Goal: Contribute content: Contribute content

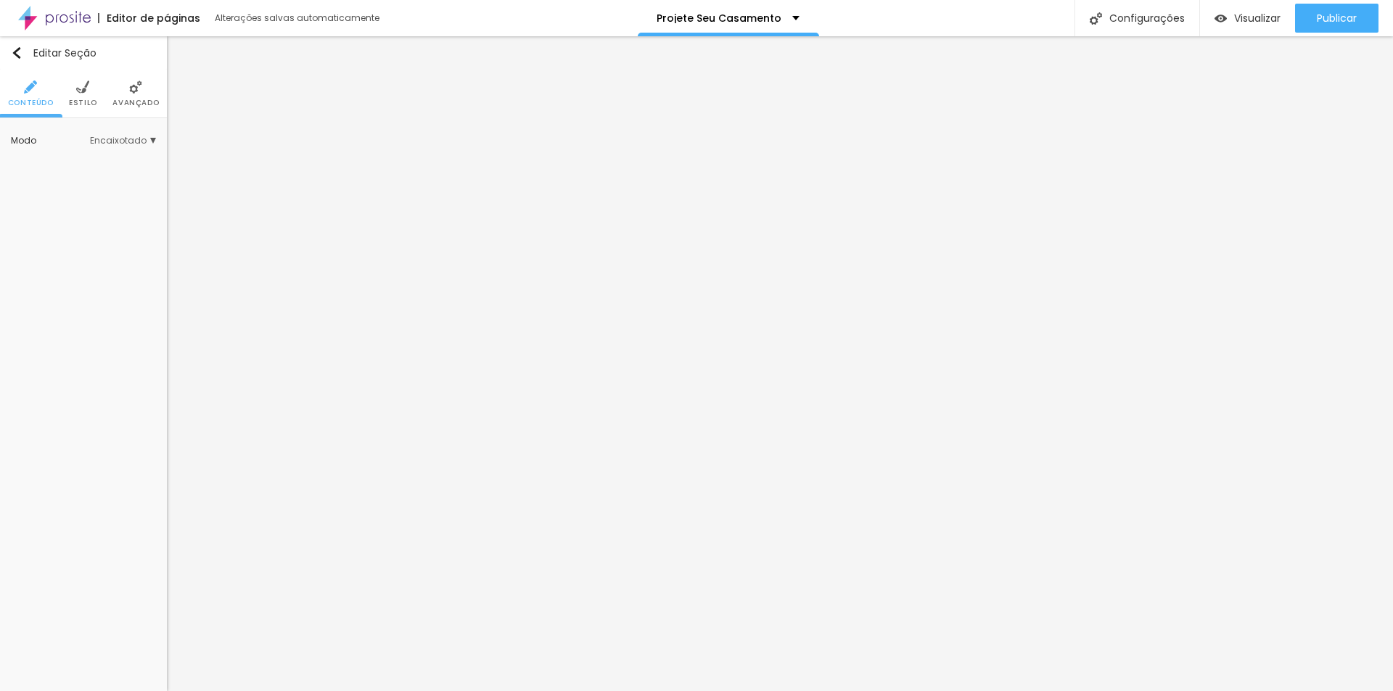
click at [81, 87] on img at bounding box center [82, 87] width 13 height 13
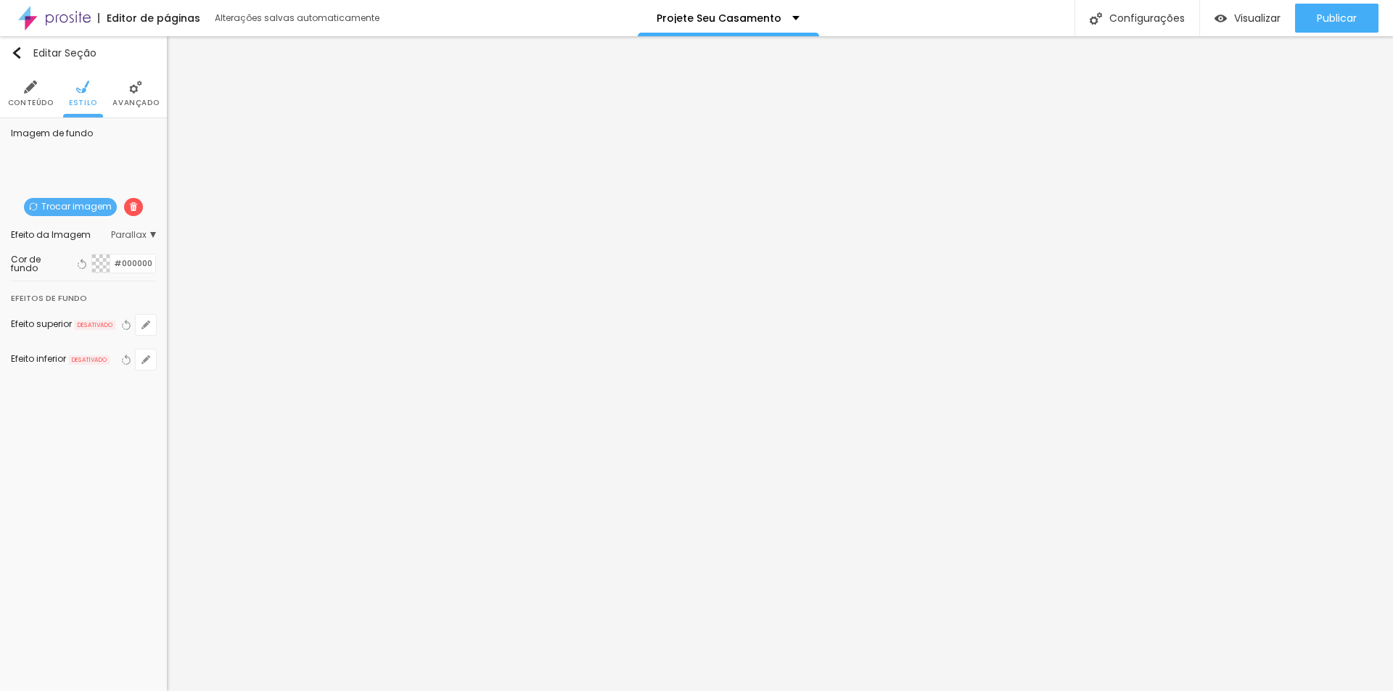
click at [124, 96] on li "Avançado" at bounding box center [135, 94] width 46 height 48
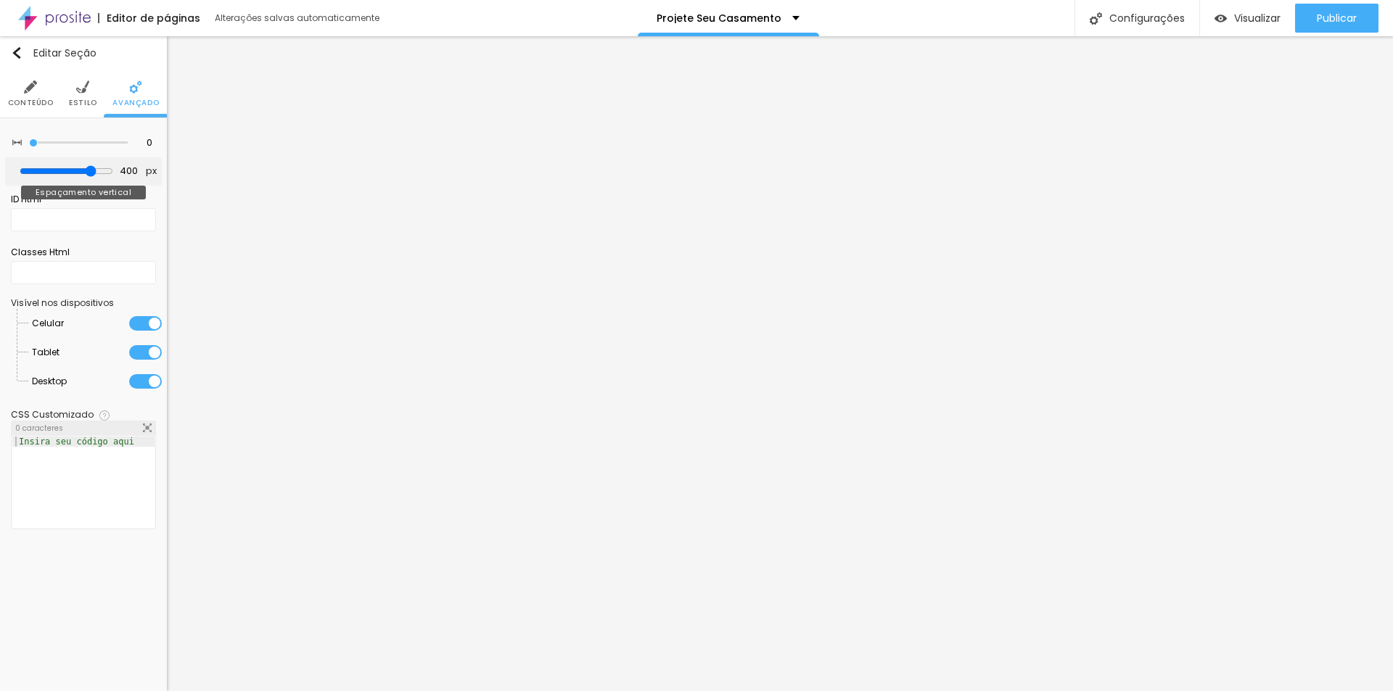
type input "397"
type input "266"
type input "239"
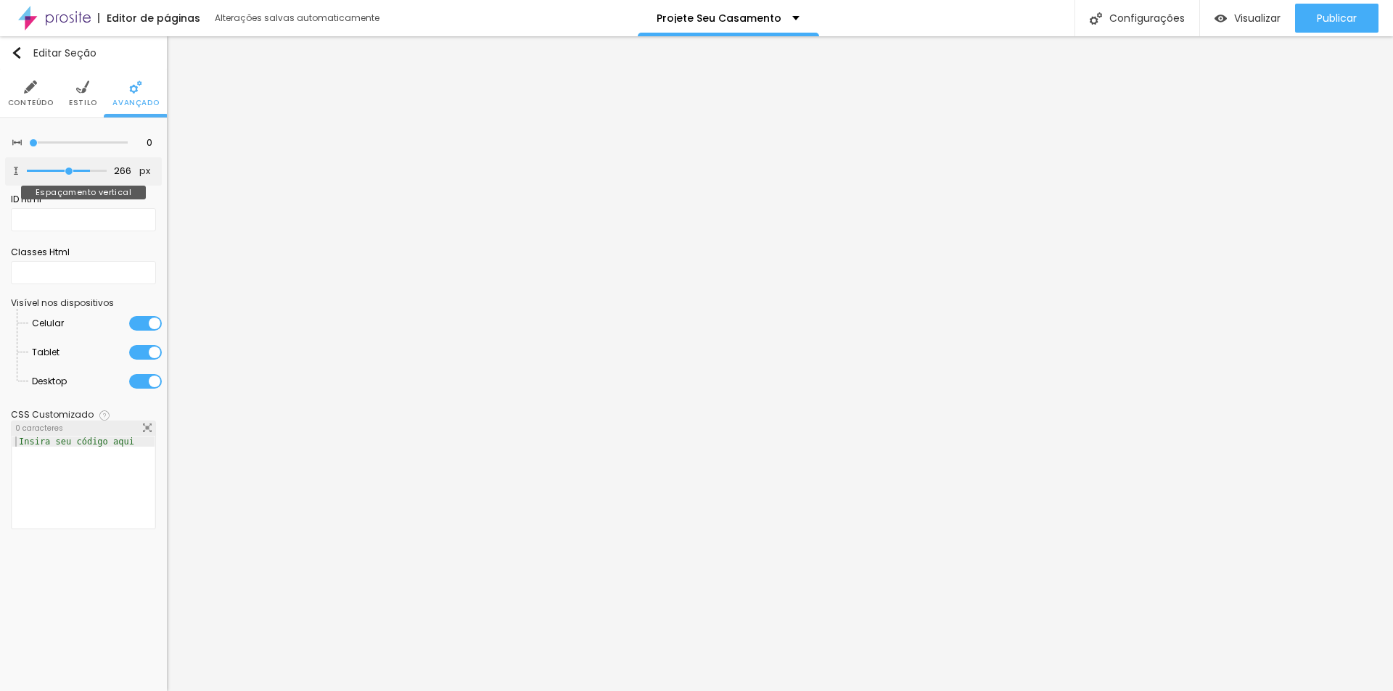
type input "239"
type input "234"
type input "239"
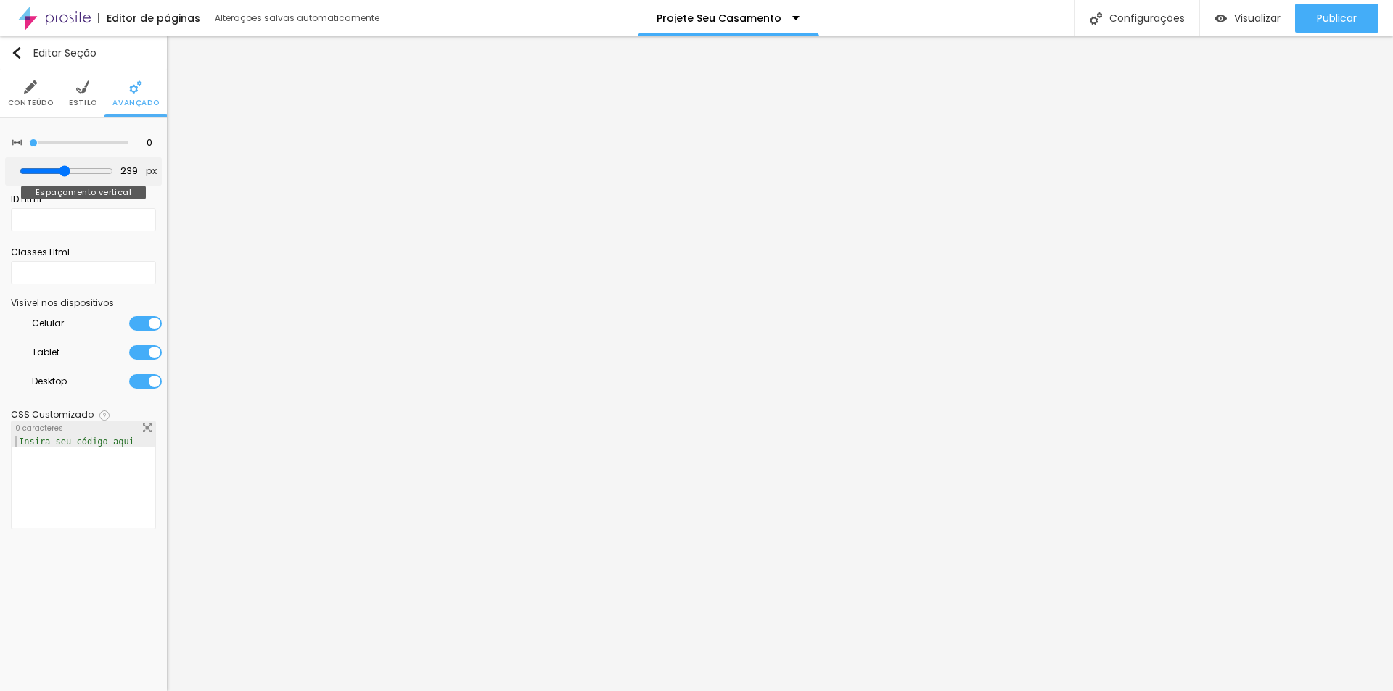
type input "260"
type input "276"
type input "302"
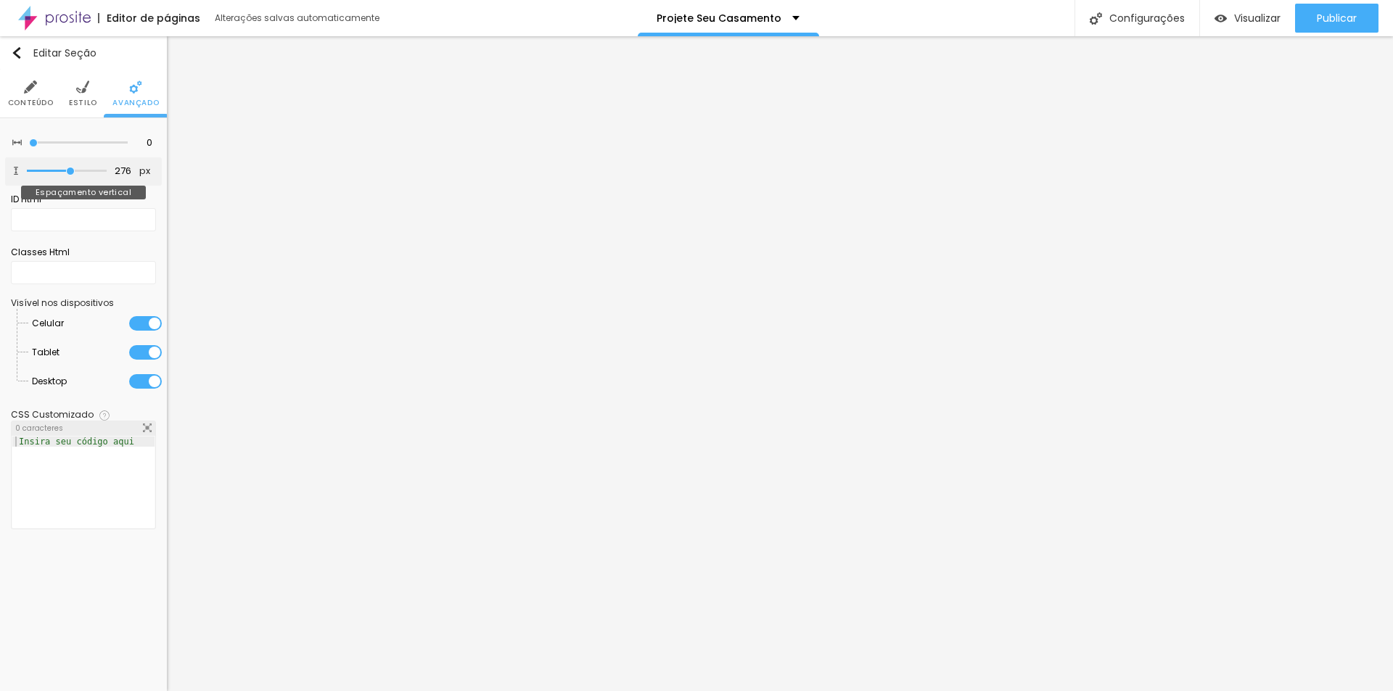
type input "302"
type input "334"
type input "366"
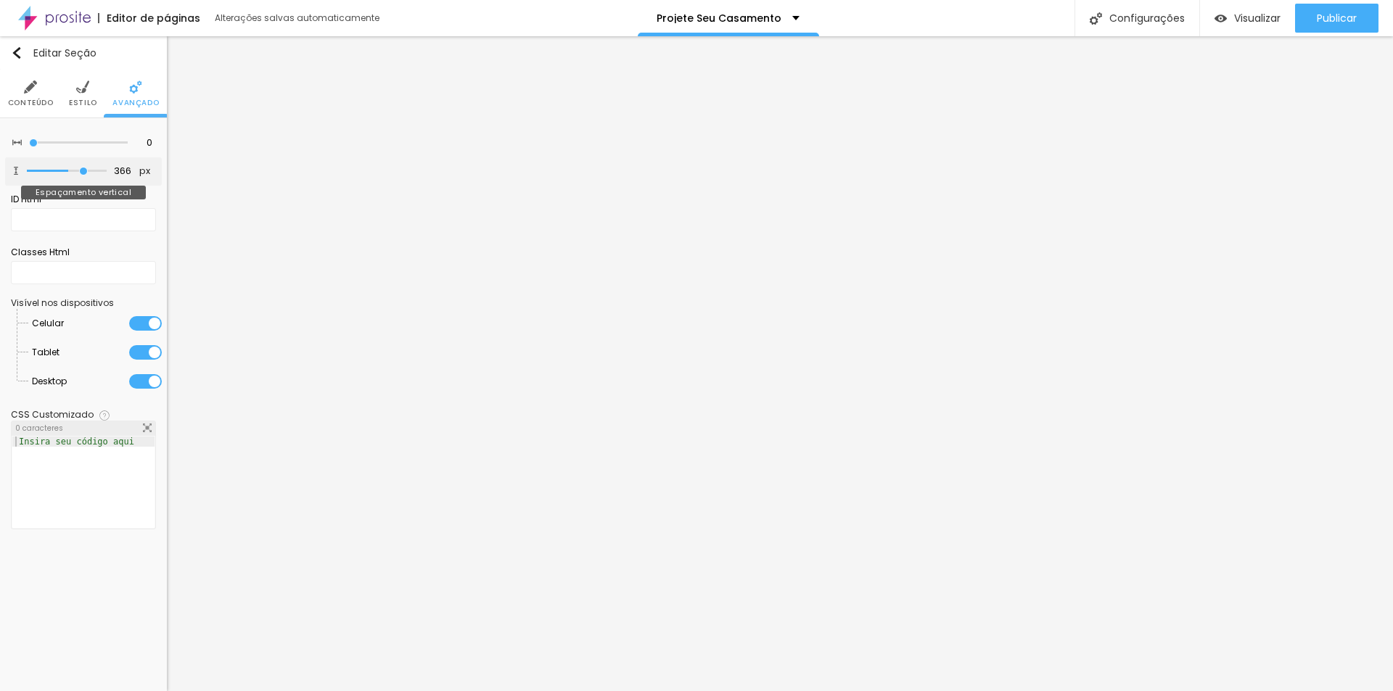
type input "397"
type input "418"
type input "439"
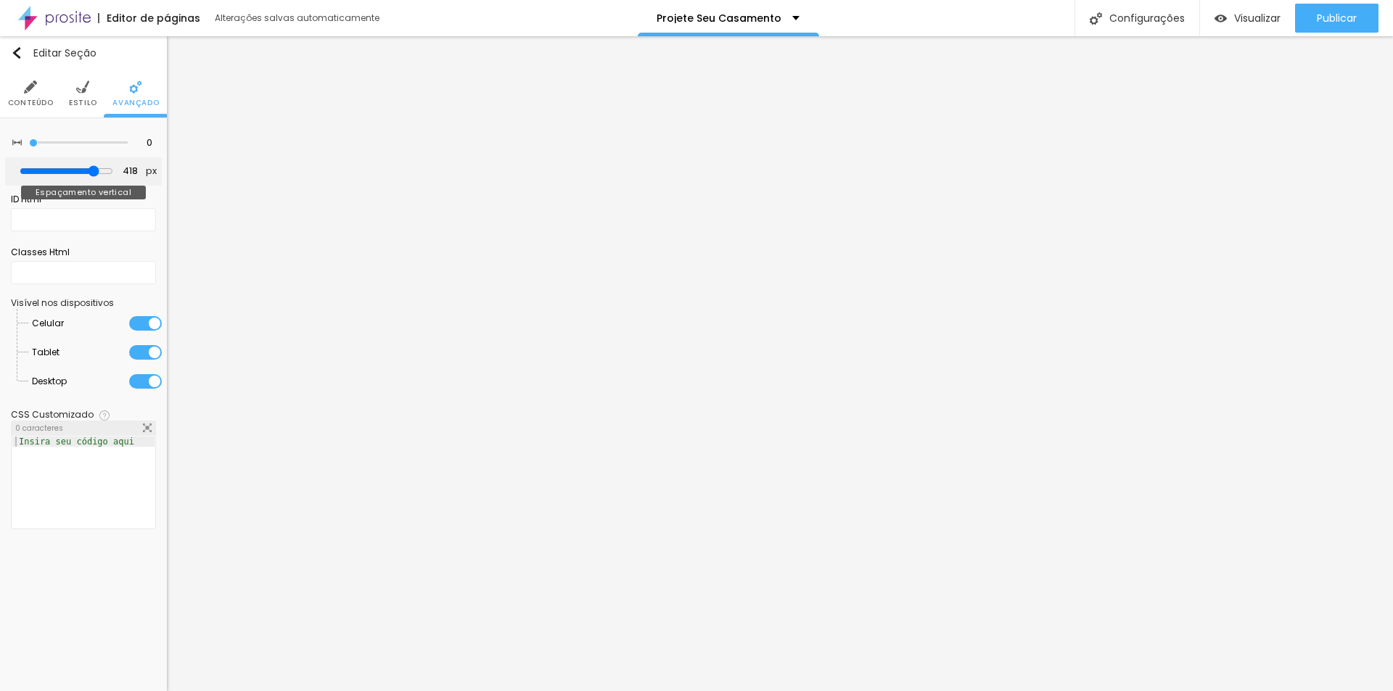
type input "439"
type input "455"
type input "471"
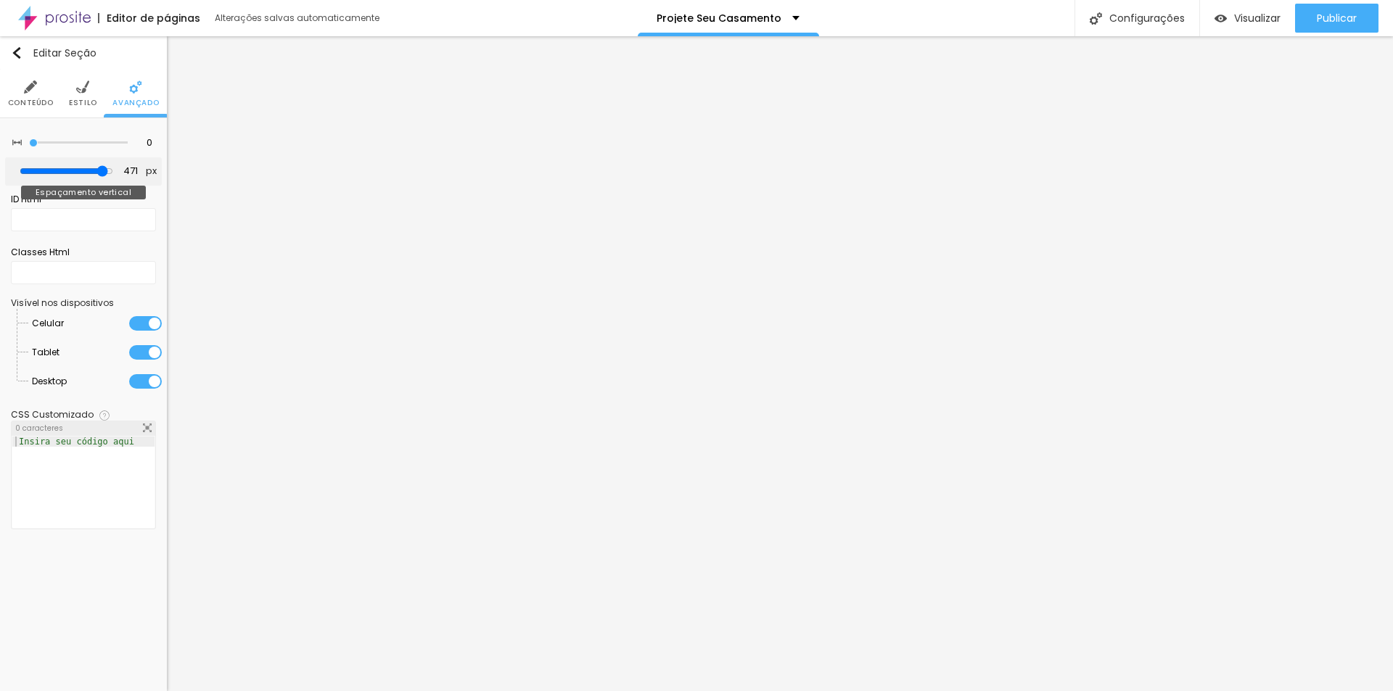
type input "482"
type input "487"
type input "492"
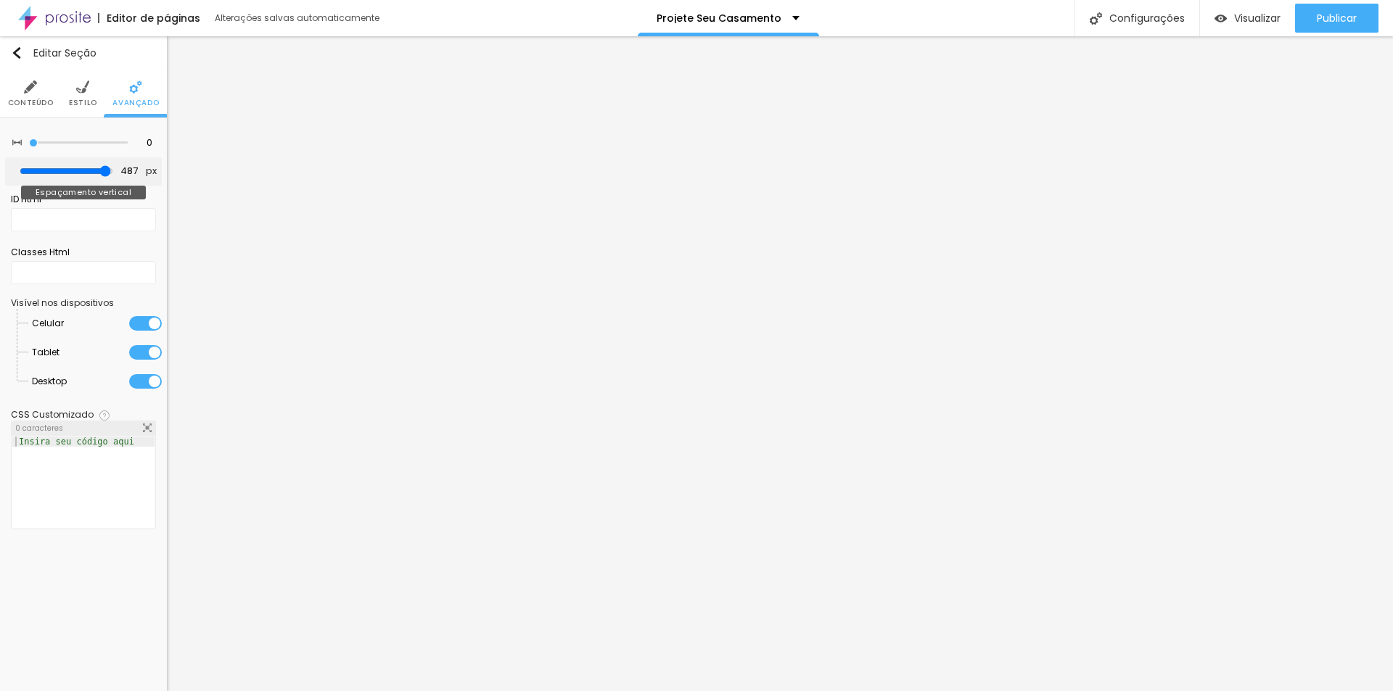
type input "492"
type input "500"
type input "461"
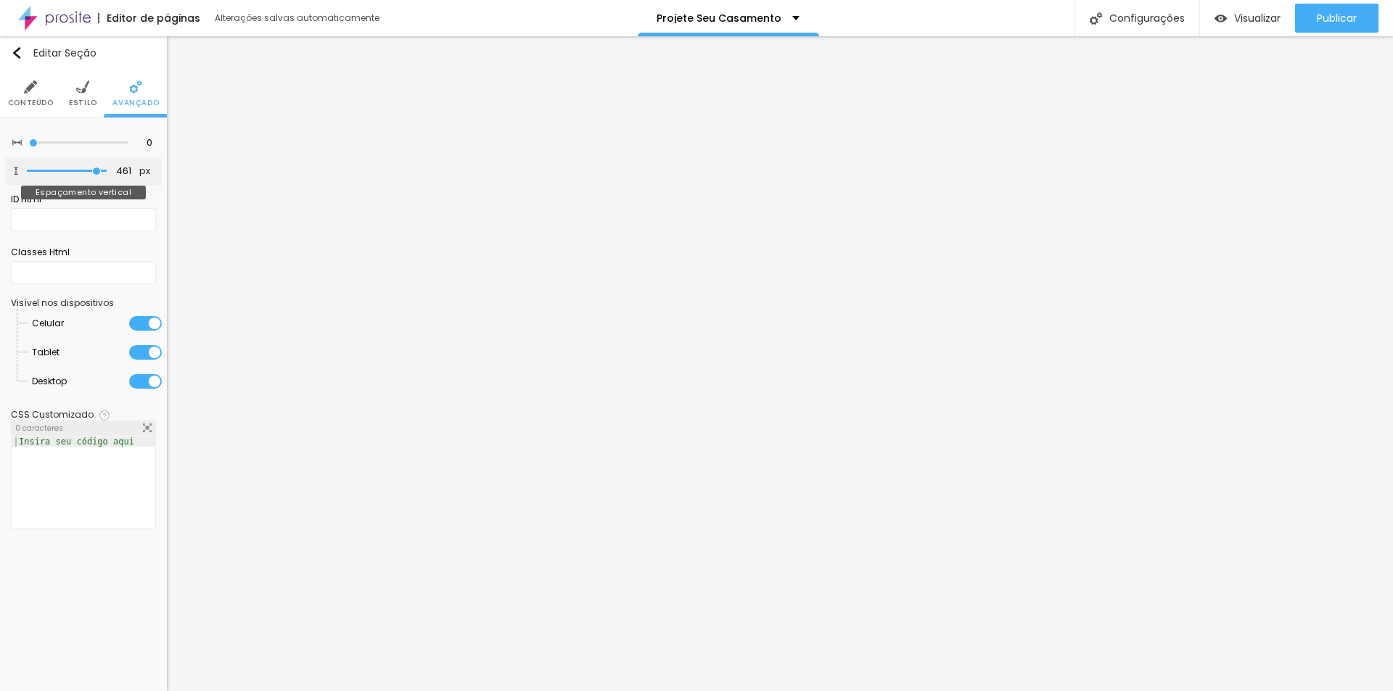
type input "403"
type input "382"
type input "376"
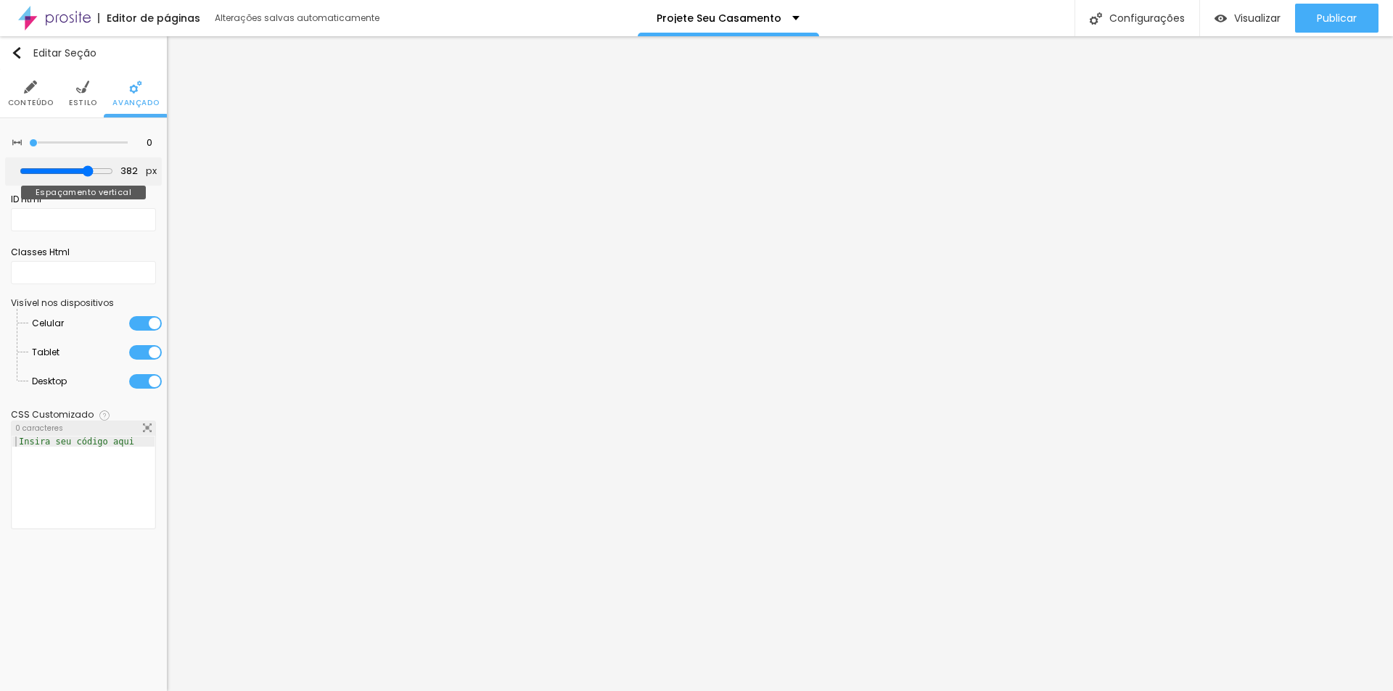
type input "376"
type input "413"
click at [89, 175] on input "range" at bounding box center [67, 171] width 80 height 7
click at [117, 172] on input "413" at bounding box center [127, 172] width 25 height 14
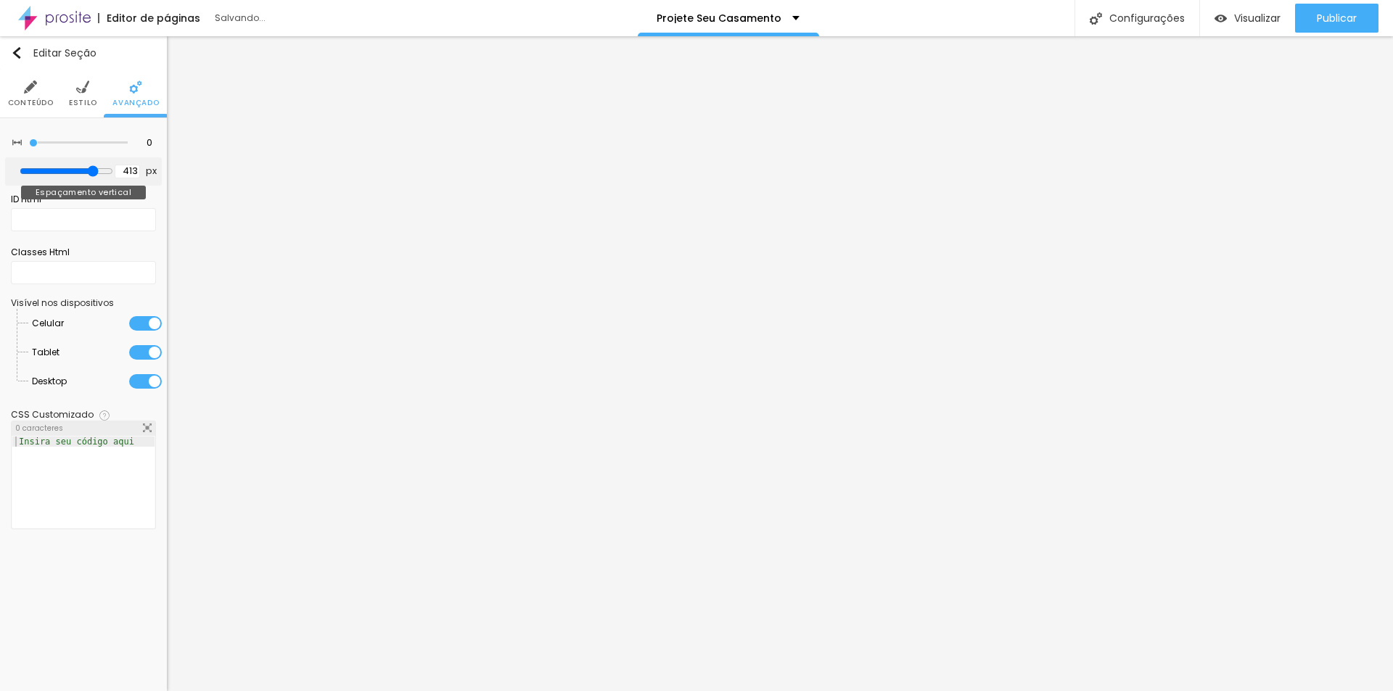
drag, startPoint x: 135, startPoint y: 168, endPoint x: 117, endPoint y: 168, distance: 18.1
click at [117, 168] on div "413 px" at bounding box center [138, 172] width 46 height 14
click at [117, 168] on input "413" at bounding box center [127, 172] width 25 height 14
type input "0"
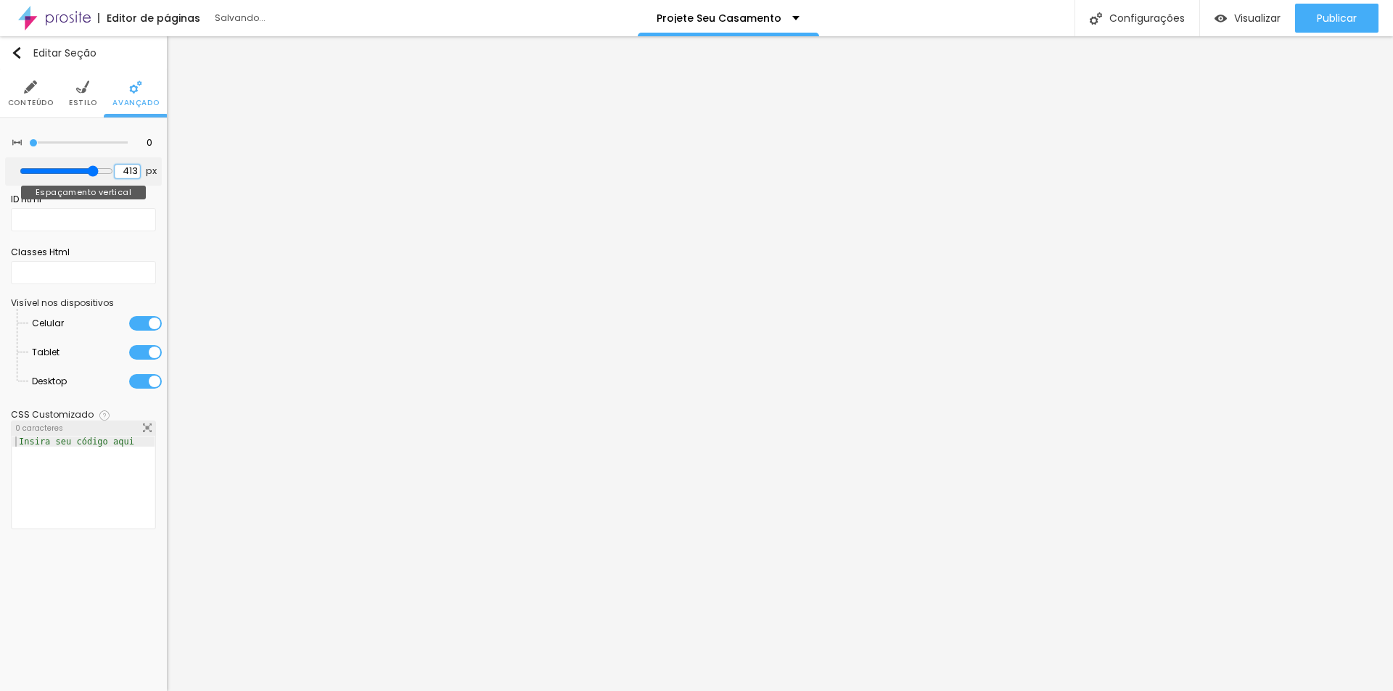
type input "0"
type input "00"
click at [119, 168] on input "00" at bounding box center [120, 172] width 25 height 14
type input "400"
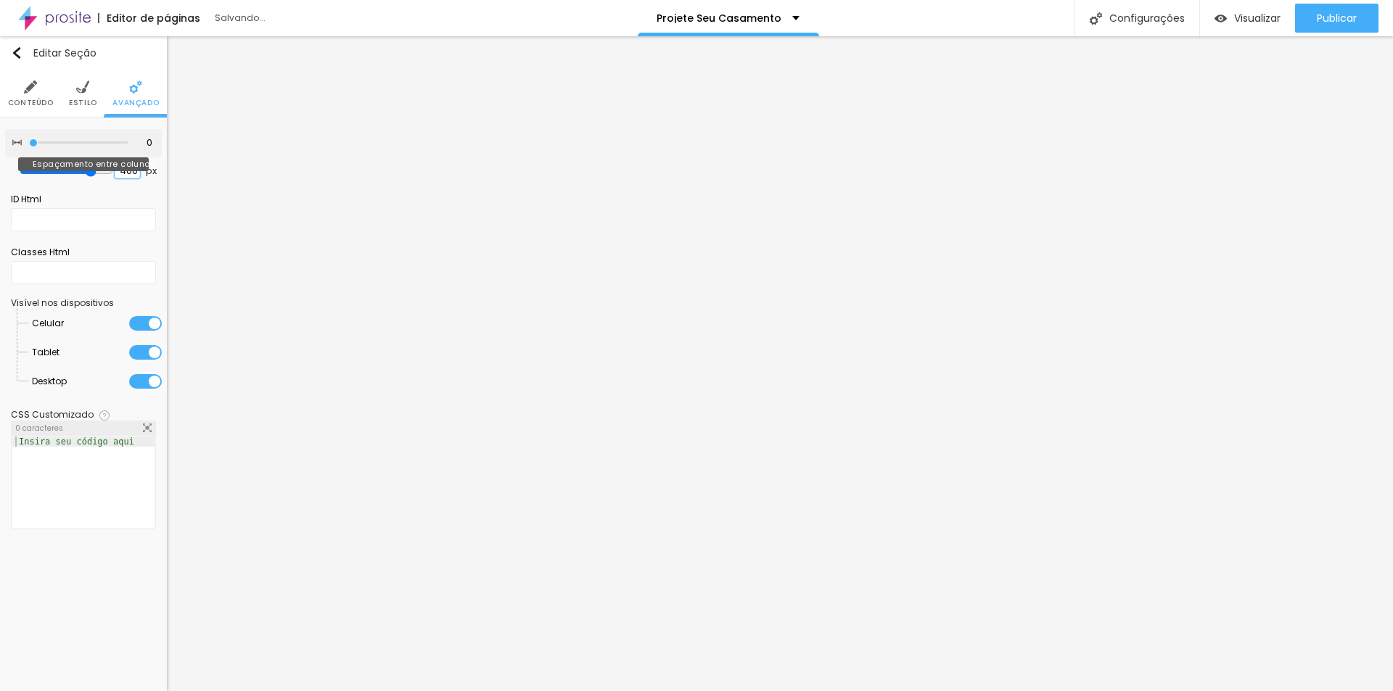
type input "400"
type input "5"
type input "10"
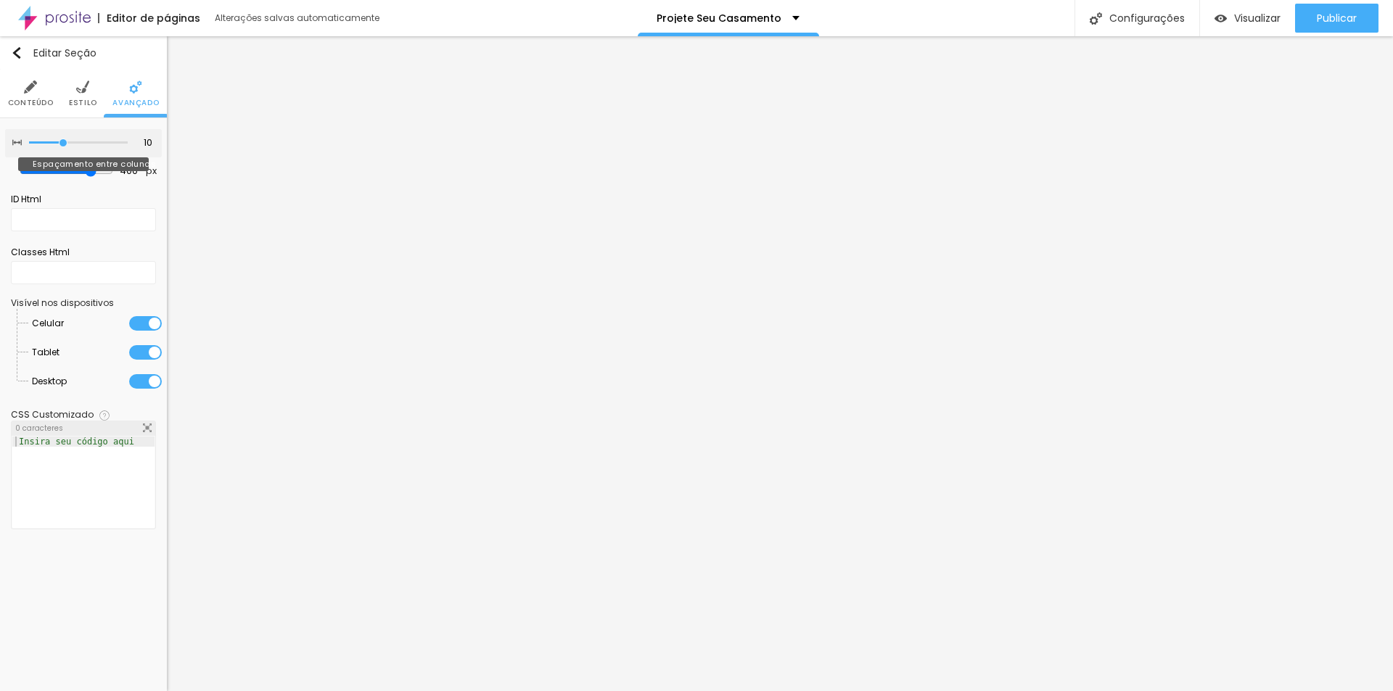
type input "15"
type input "20"
type input "25"
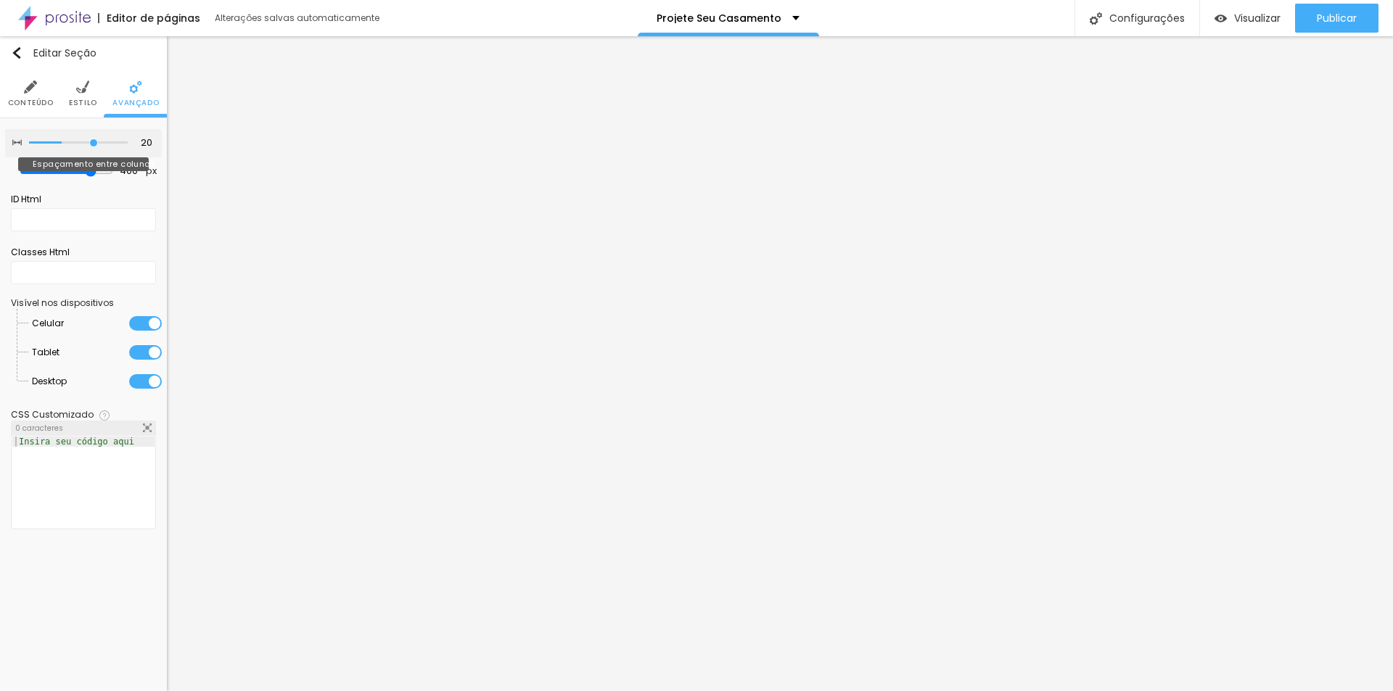
type input "25"
type input "0"
drag, startPoint x: 34, startPoint y: 141, endPoint x: 0, endPoint y: 154, distance: 36.8
click at [29, 147] on input "range" at bounding box center [78, 142] width 99 height 7
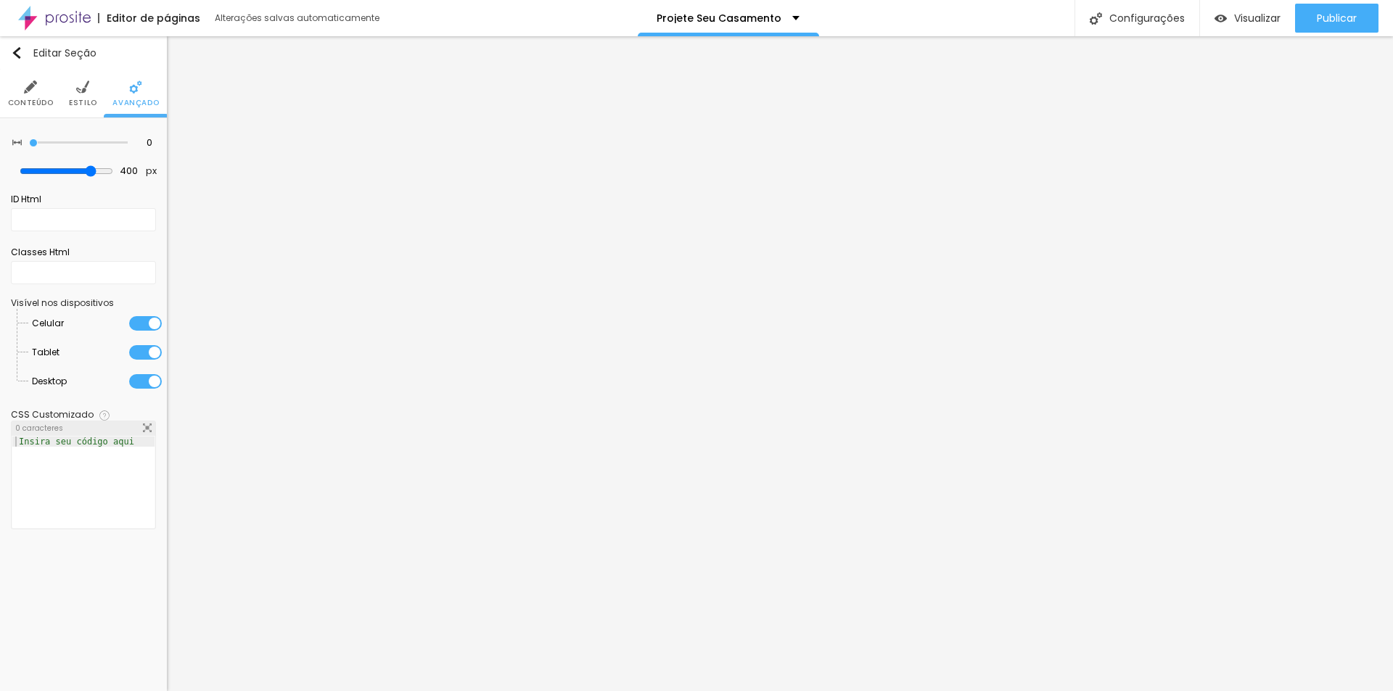
click at [87, 96] on li "Estilo" at bounding box center [83, 94] width 28 height 48
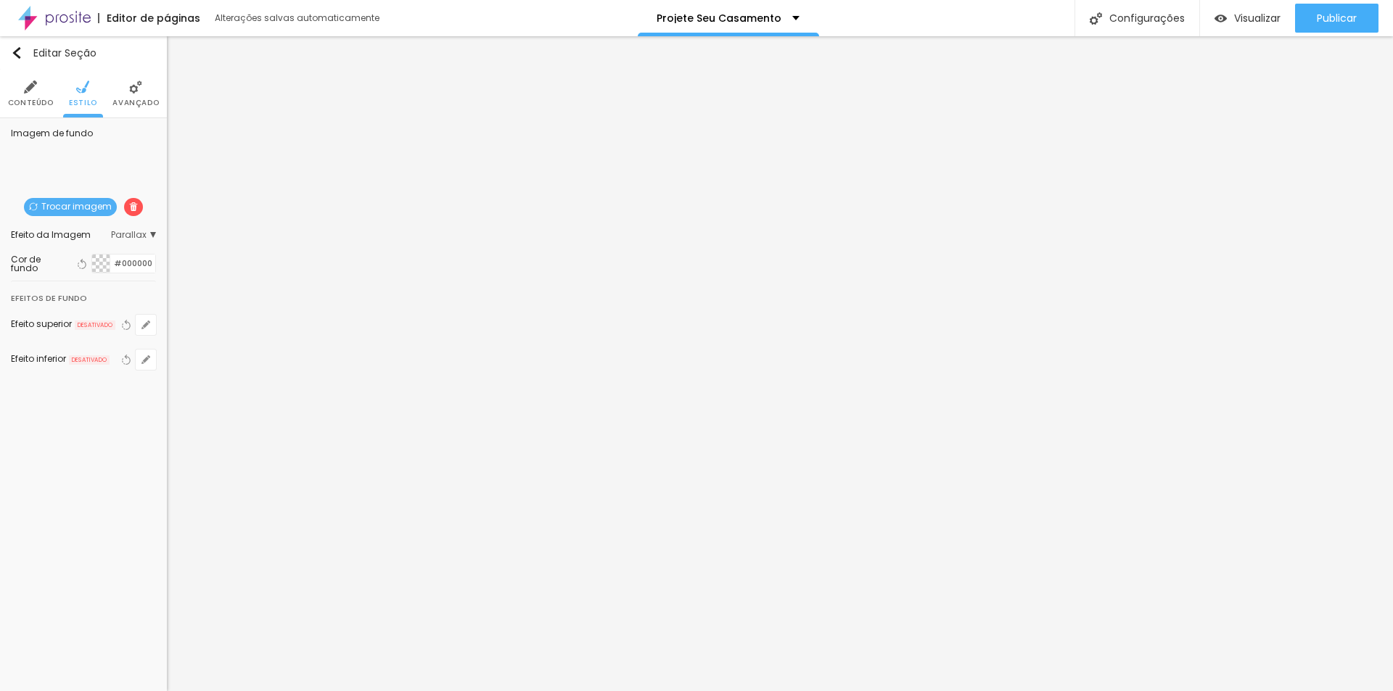
click at [150, 236] on span "Parallax" at bounding box center [133, 235] width 45 height 9
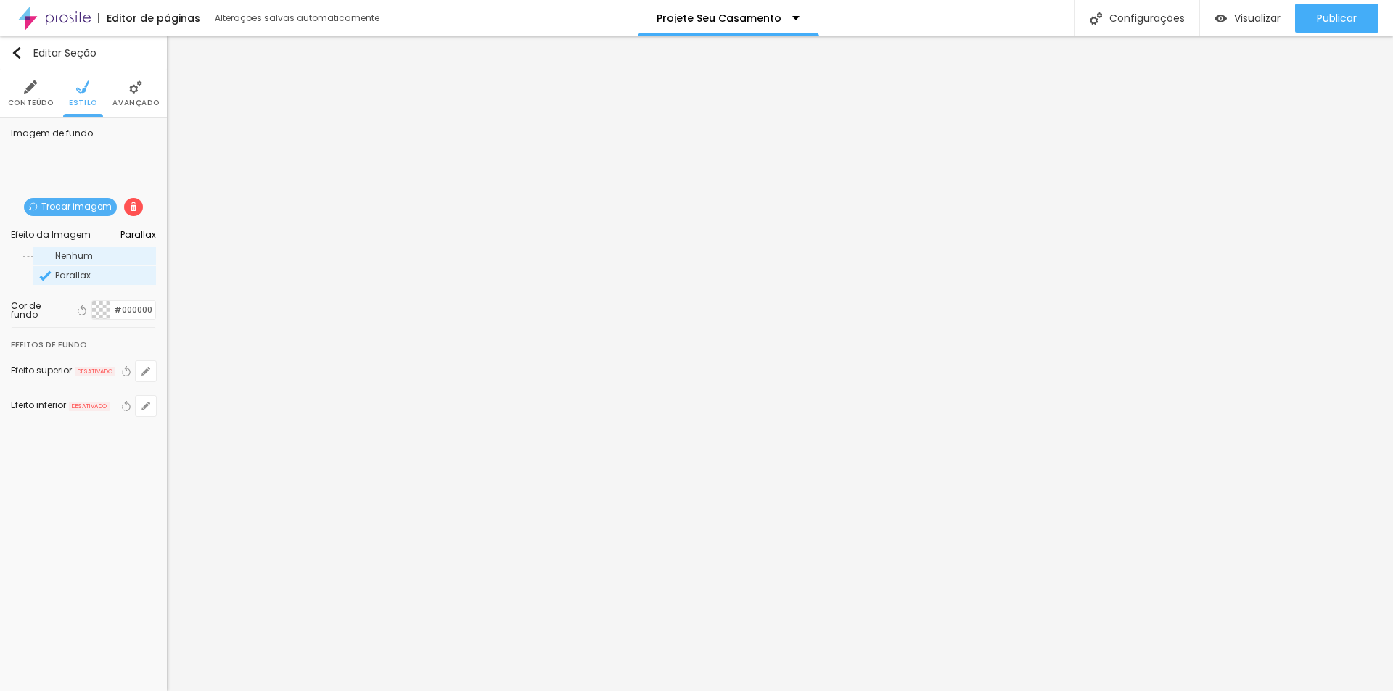
click at [87, 258] on span "Nenhum" at bounding box center [74, 256] width 38 height 12
click at [81, 272] on span "Parallax" at bounding box center [73, 275] width 36 height 12
click at [89, 257] on span "Nenhum" at bounding box center [74, 256] width 38 height 12
click at [54, 347] on div "Efeitos de fundo" at bounding box center [49, 345] width 76 height 16
click at [125, 235] on span "Nenhum" at bounding box center [137, 235] width 38 height 9
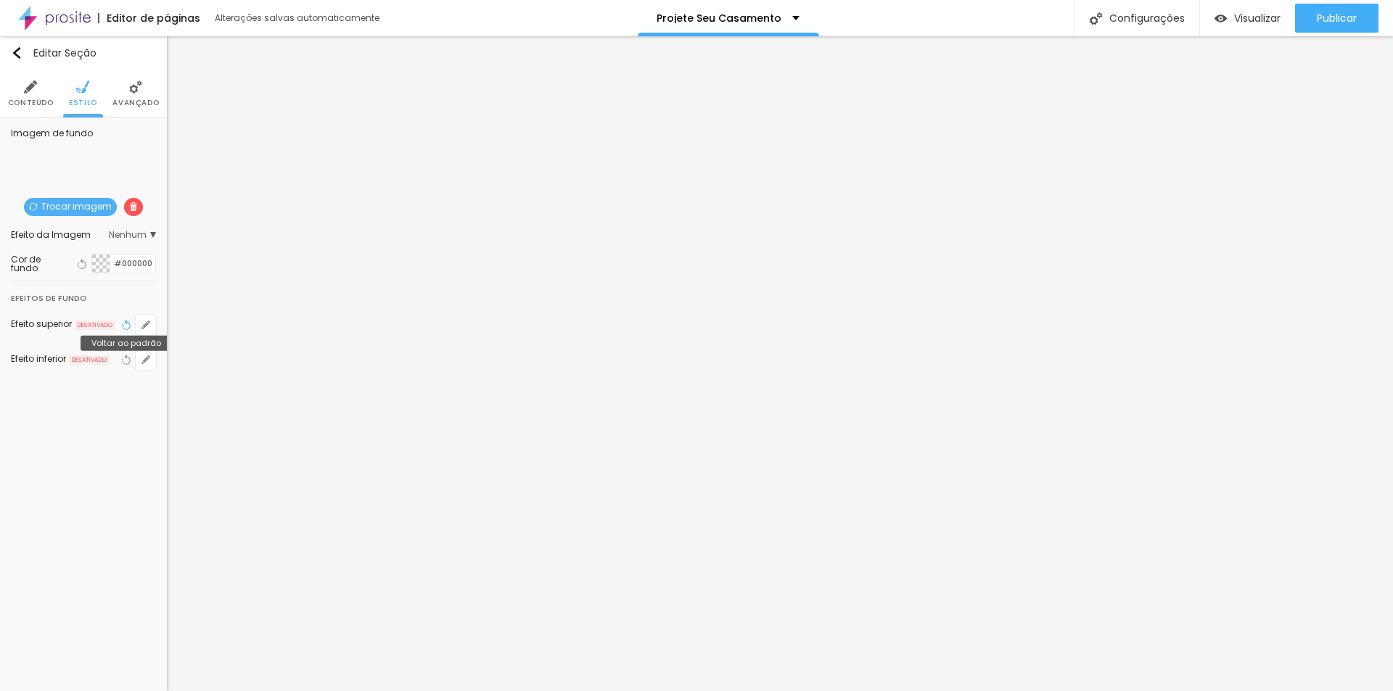
click at [124, 326] on icon "button" at bounding box center [126, 325] width 10 height 10
click at [105, 326] on span "DESATIVADO" at bounding box center [95, 326] width 41 height 10
click at [144, 323] on icon "button" at bounding box center [145, 325] width 9 height 9
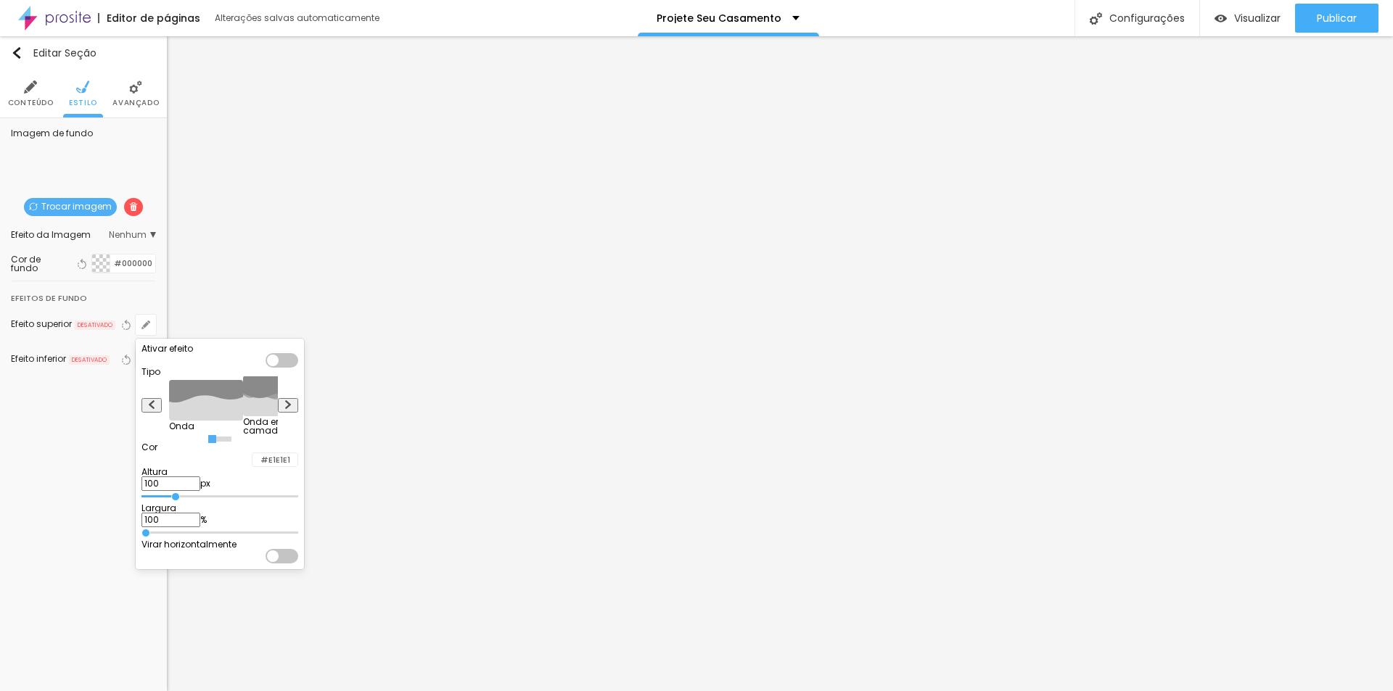
click at [298, 366] on div at bounding box center [281, 360] width 33 height 15
click at [298, 412] on button at bounding box center [288, 405] width 20 height 15
radio input "false"
click at [298, 412] on button at bounding box center [288, 405] width 20 height 15
radio input "false"
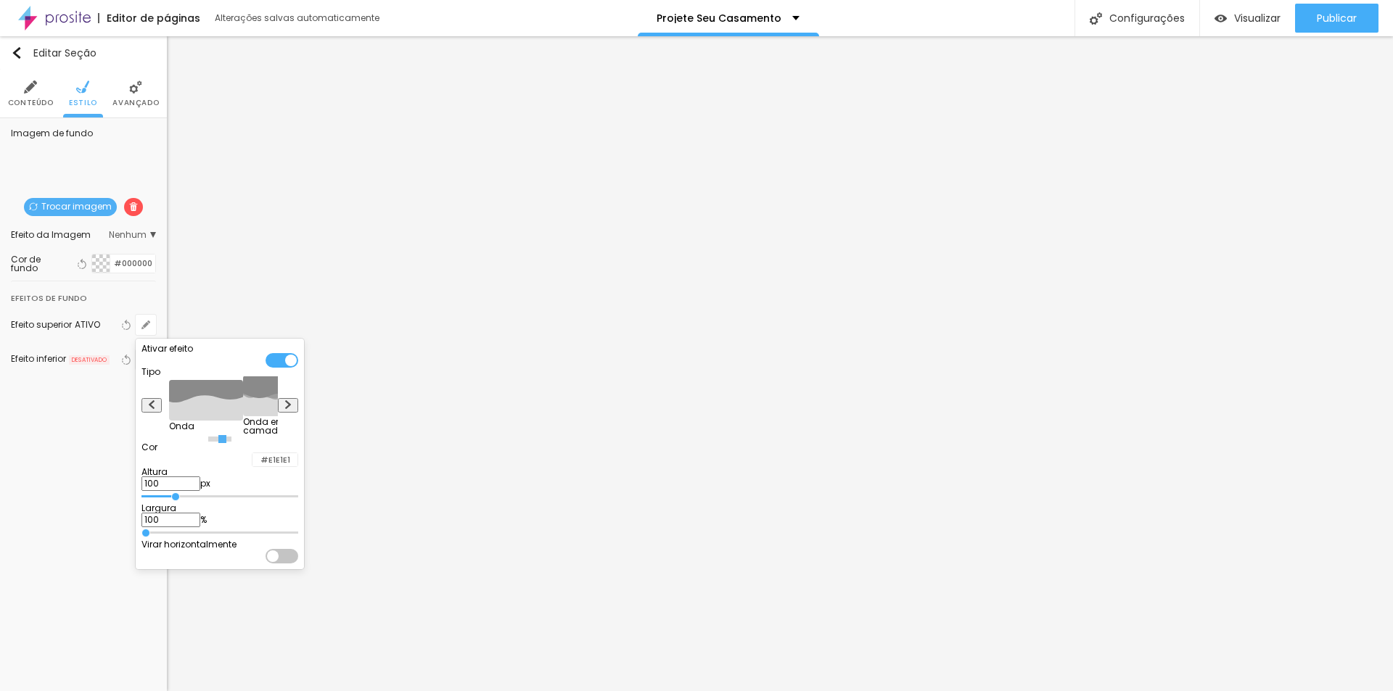
click at [298, 412] on button at bounding box center [288, 405] width 20 height 15
radio input "false"
radio input "true"
click at [298, 412] on button at bounding box center [288, 405] width 20 height 15
radio input "true"
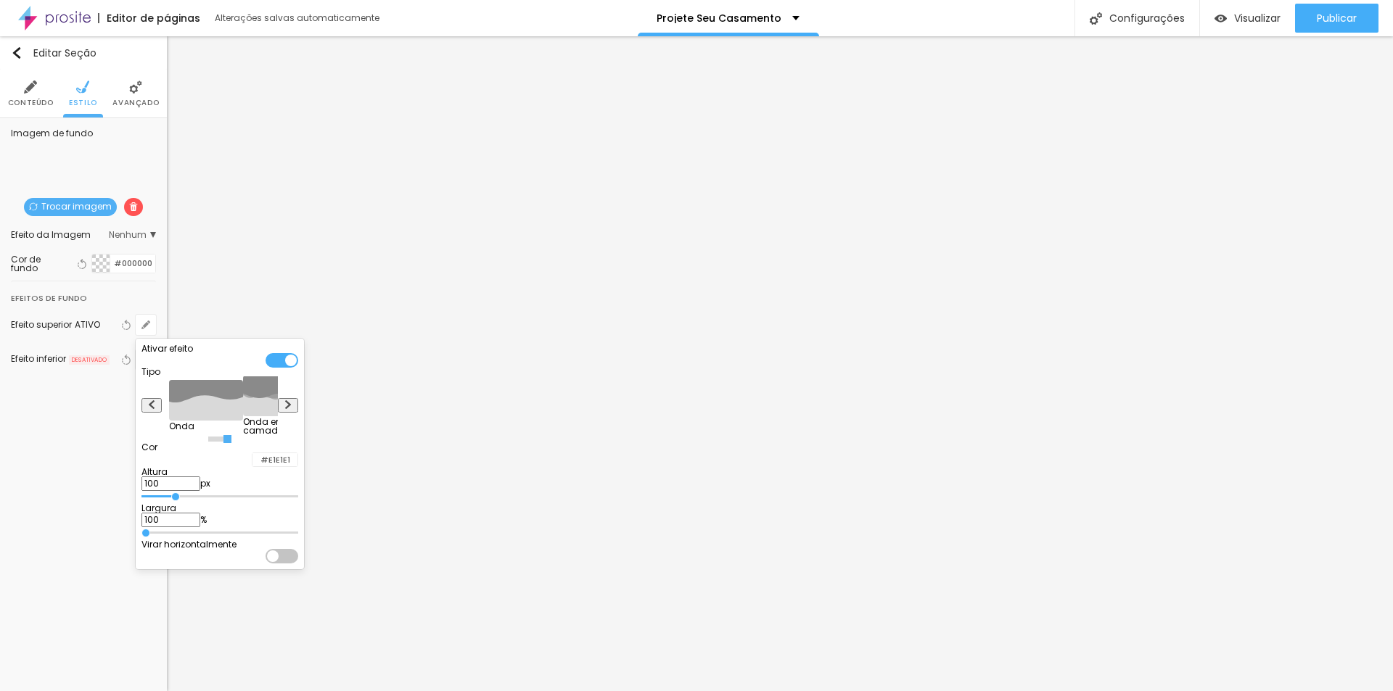
radio input "false"
click at [298, 412] on button at bounding box center [288, 405] width 20 height 15
radio input "false"
click at [298, 412] on button at bounding box center [288, 405] width 20 height 15
radio input "false"
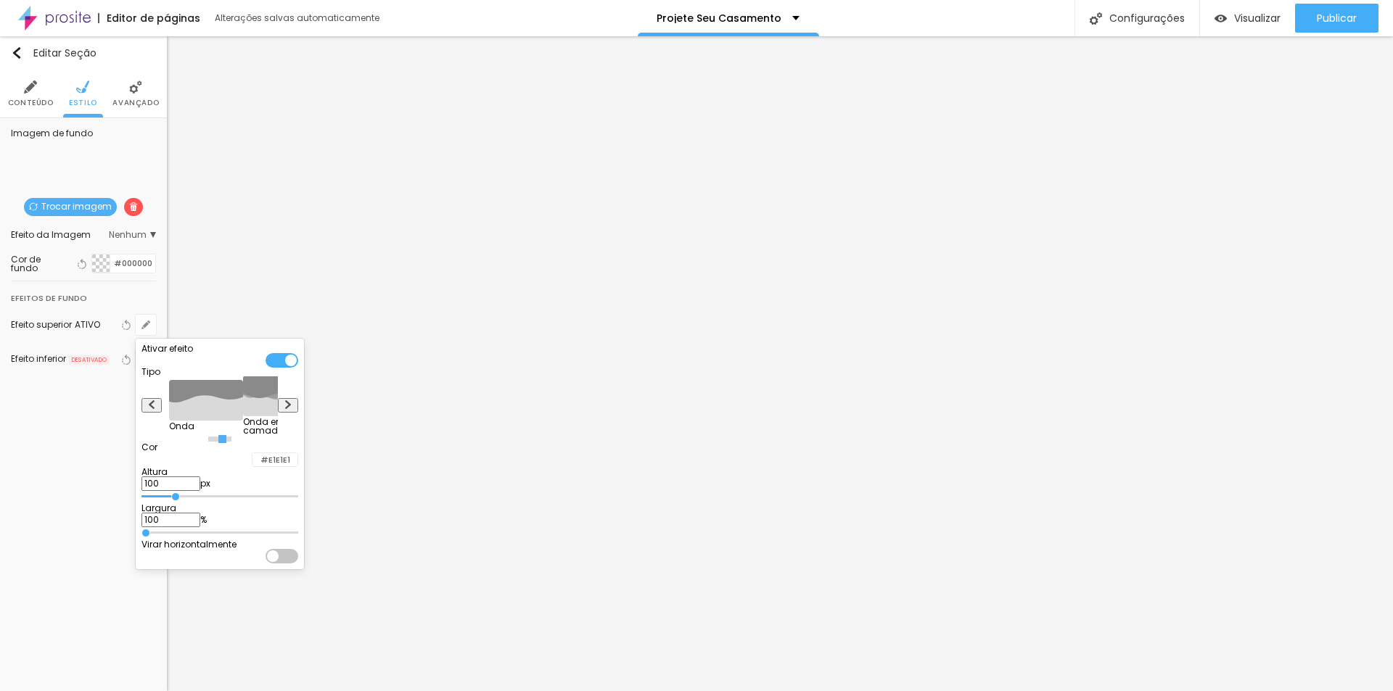
click at [298, 412] on button at bounding box center [288, 405] width 20 height 15
radio input "false"
radio input "true"
click at [298, 368] on div at bounding box center [281, 360] width 33 height 15
click at [298, 564] on div at bounding box center [281, 556] width 33 height 15
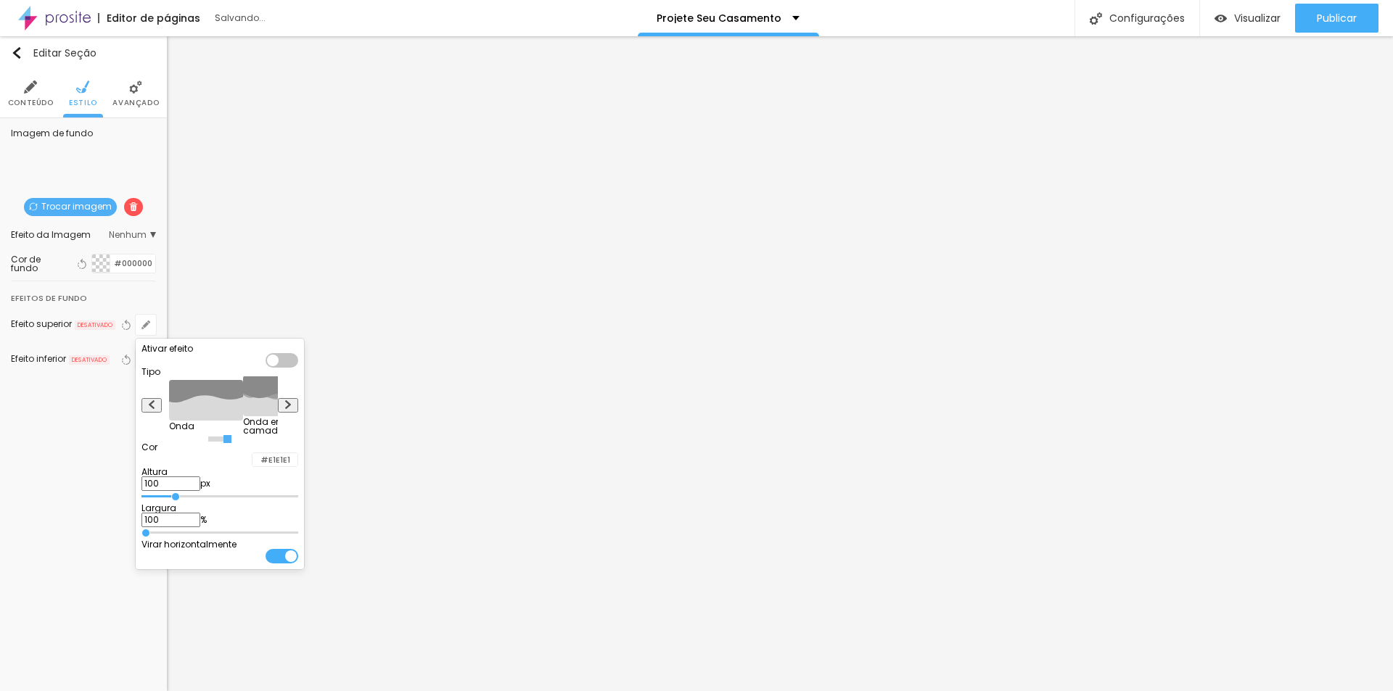
type input "110"
type input "230"
type input "260"
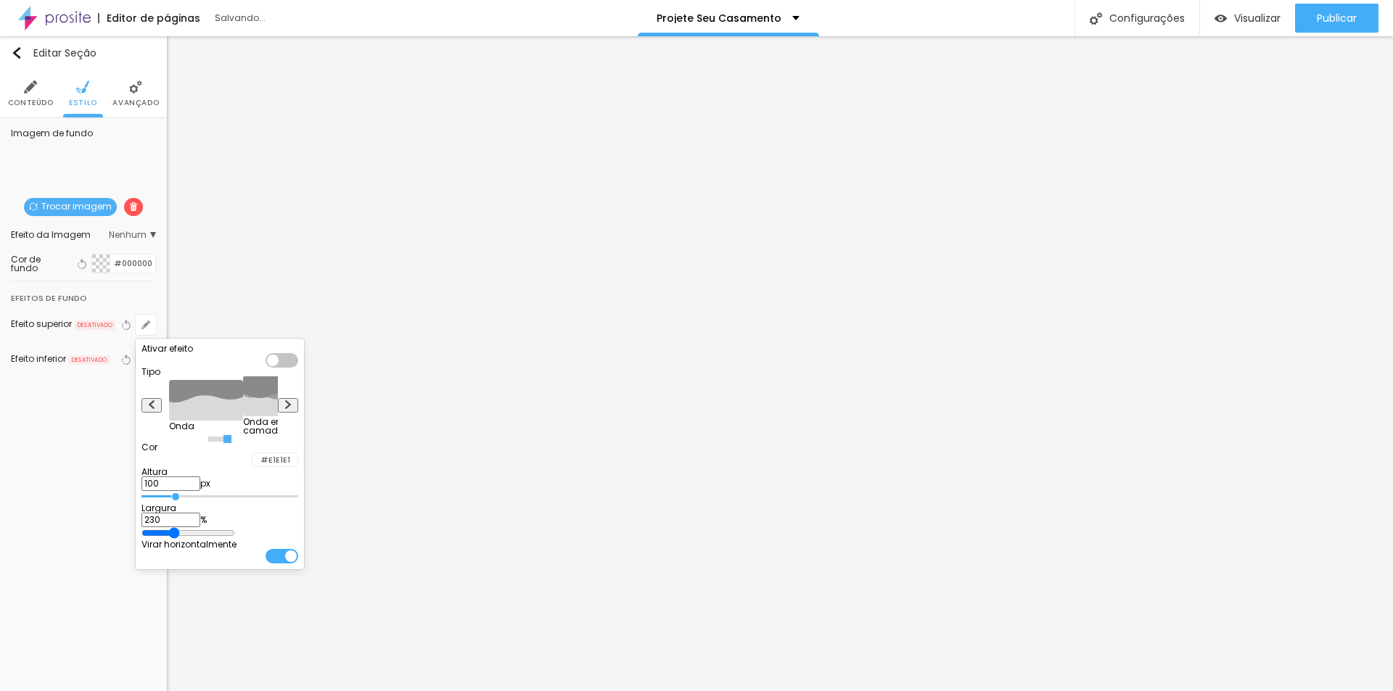
type input "260"
type input "100"
drag, startPoint x: 160, startPoint y: 558, endPoint x: 101, endPoint y: 567, distance: 60.1
click at [141, 537] on input "range" at bounding box center [219, 532] width 157 height 7
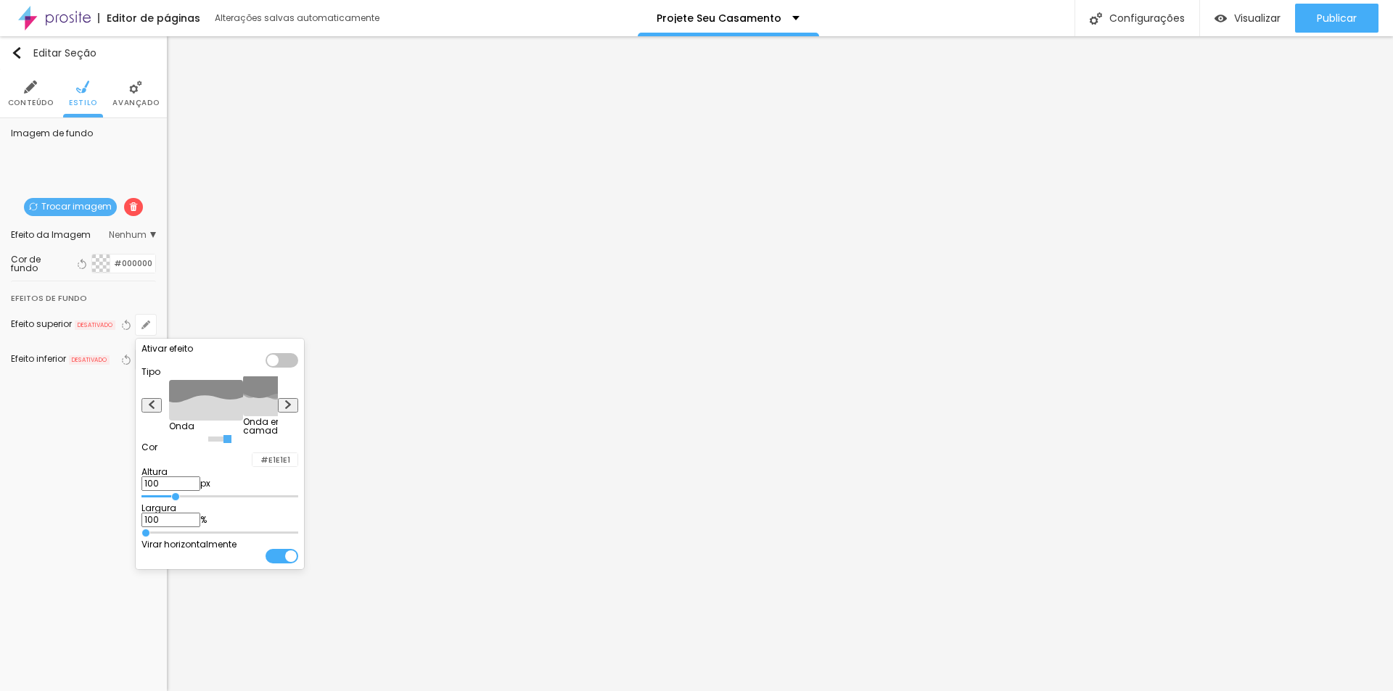
click at [298, 564] on div at bounding box center [281, 556] width 33 height 15
click at [298, 413] on button at bounding box center [288, 405] width 20 height 15
radio input "true"
radio input "false"
click at [292, 409] on img at bounding box center [288, 404] width 9 height 9
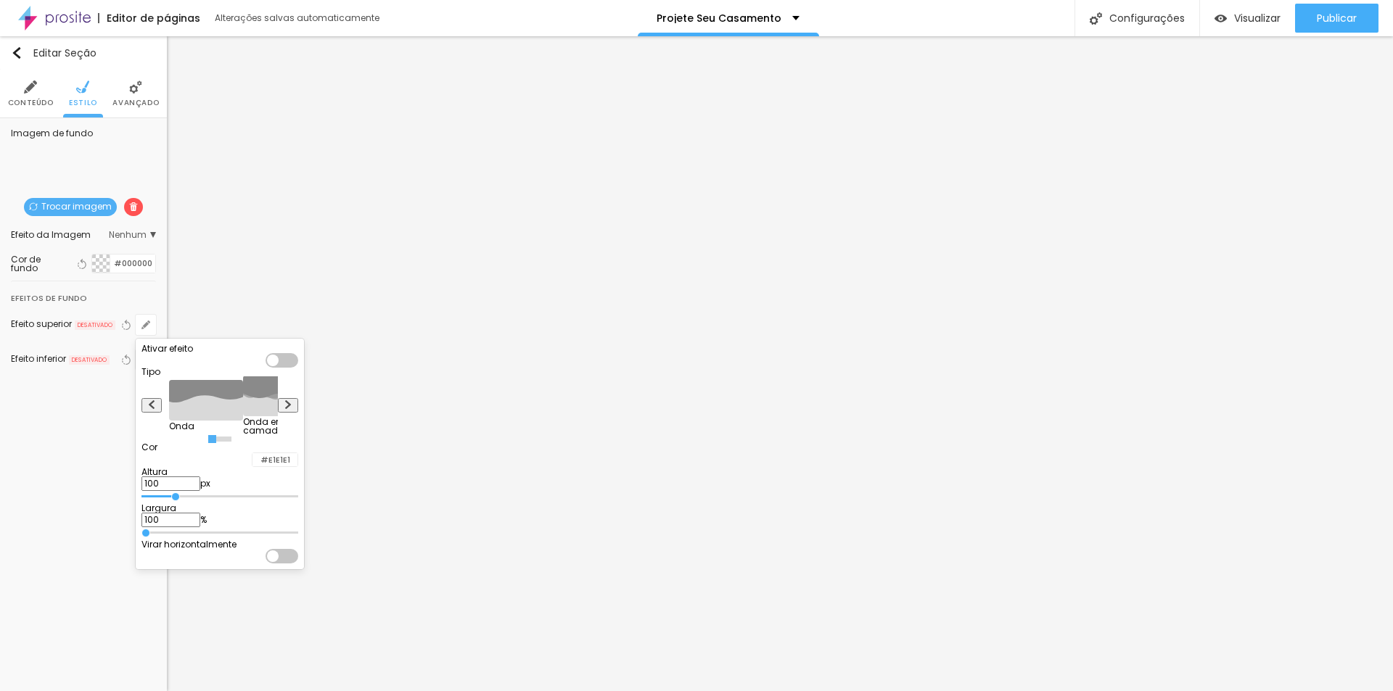
radio input "false"
radio input "true"
click at [38, 418] on div at bounding box center [696, 345] width 1393 height 691
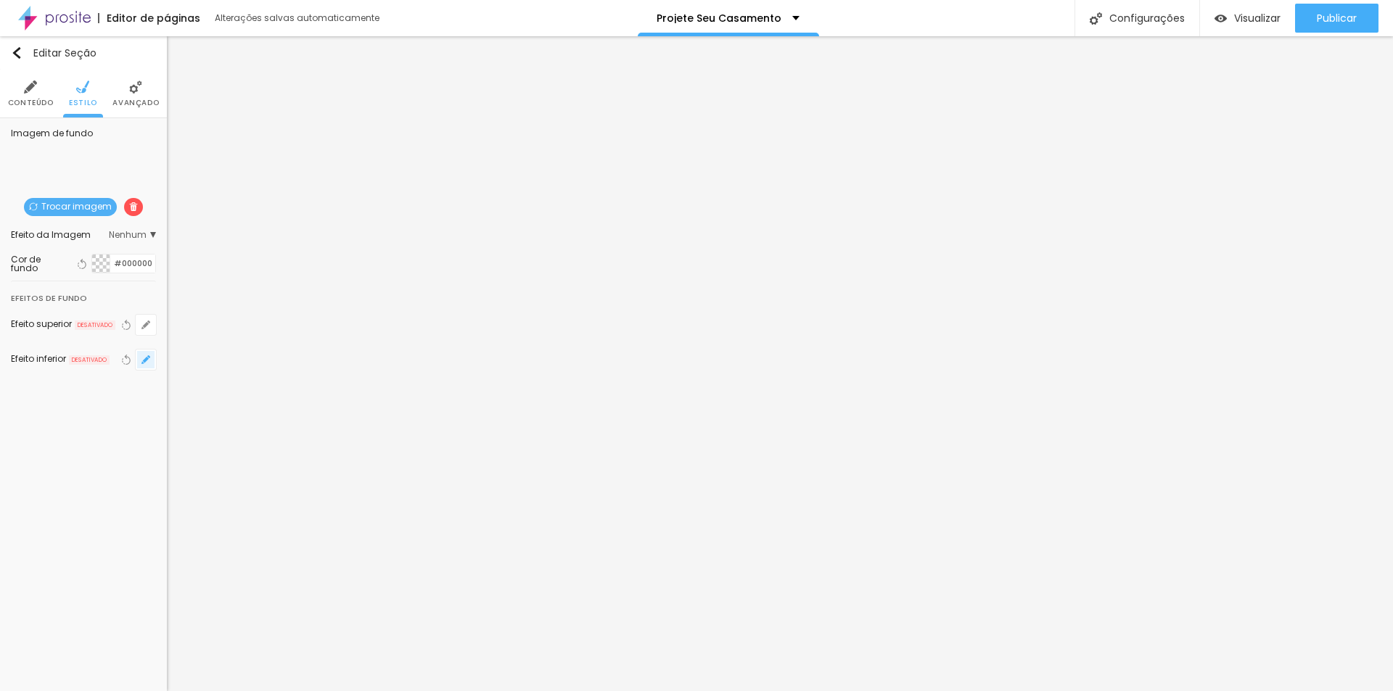
click at [146, 362] on icon "button" at bounding box center [145, 359] width 9 height 9
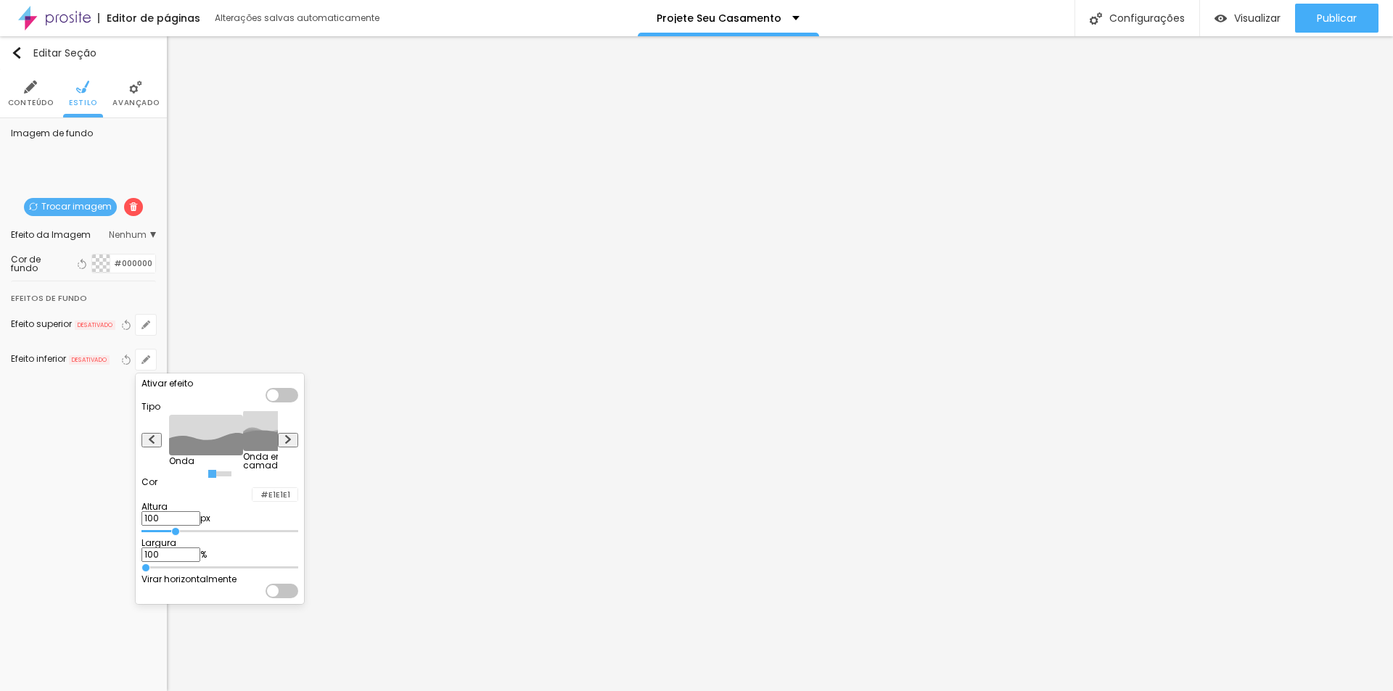
click at [80, 432] on div at bounding box center [696, 345] width 1393 height 691
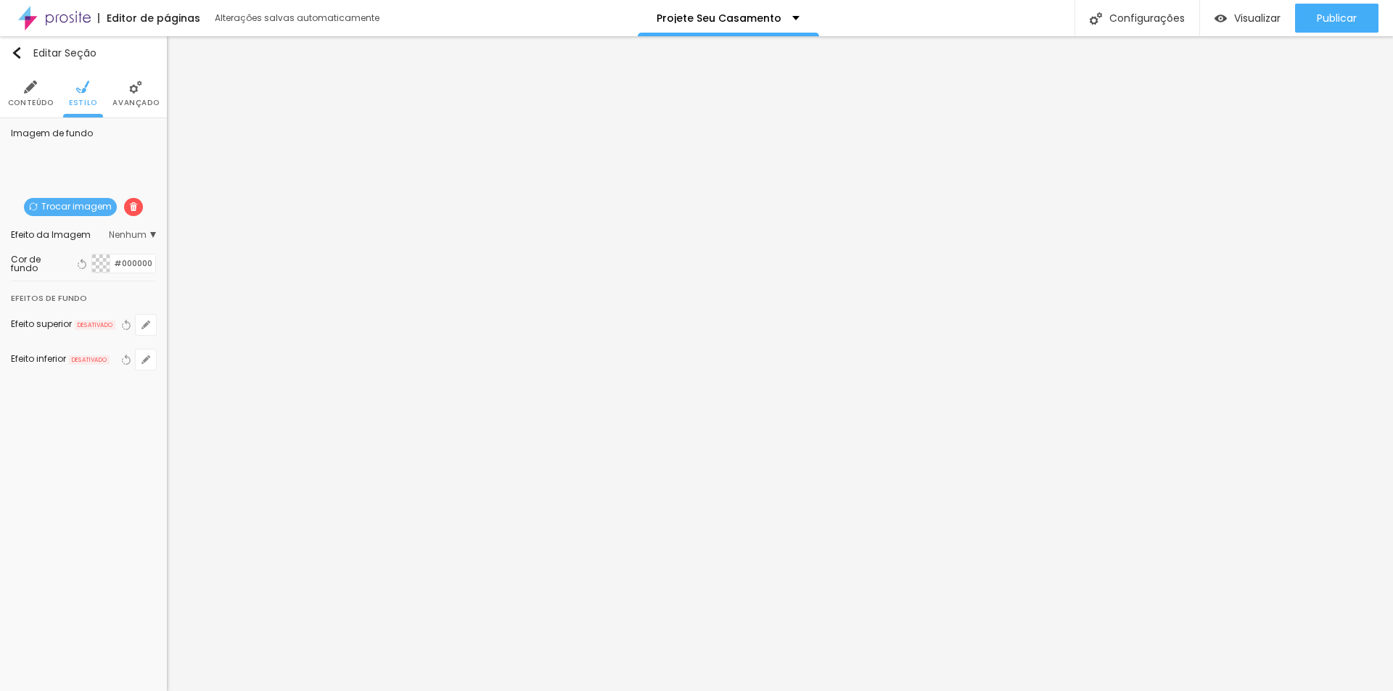
click at [157, 229] on div "Imagem de fundo Trocar imagem Efeito da Imagem Nenhum Nenhum Parallax Cor de fu…" at bounding box center [83, 258] width 167 height 280
click at [152, 234] on span "Nenhum" at bounding box center [132, 235] width 47 height 9
click at [67, 279] on span "Parallax" at bounding box center [73, 275] width 36 height 12
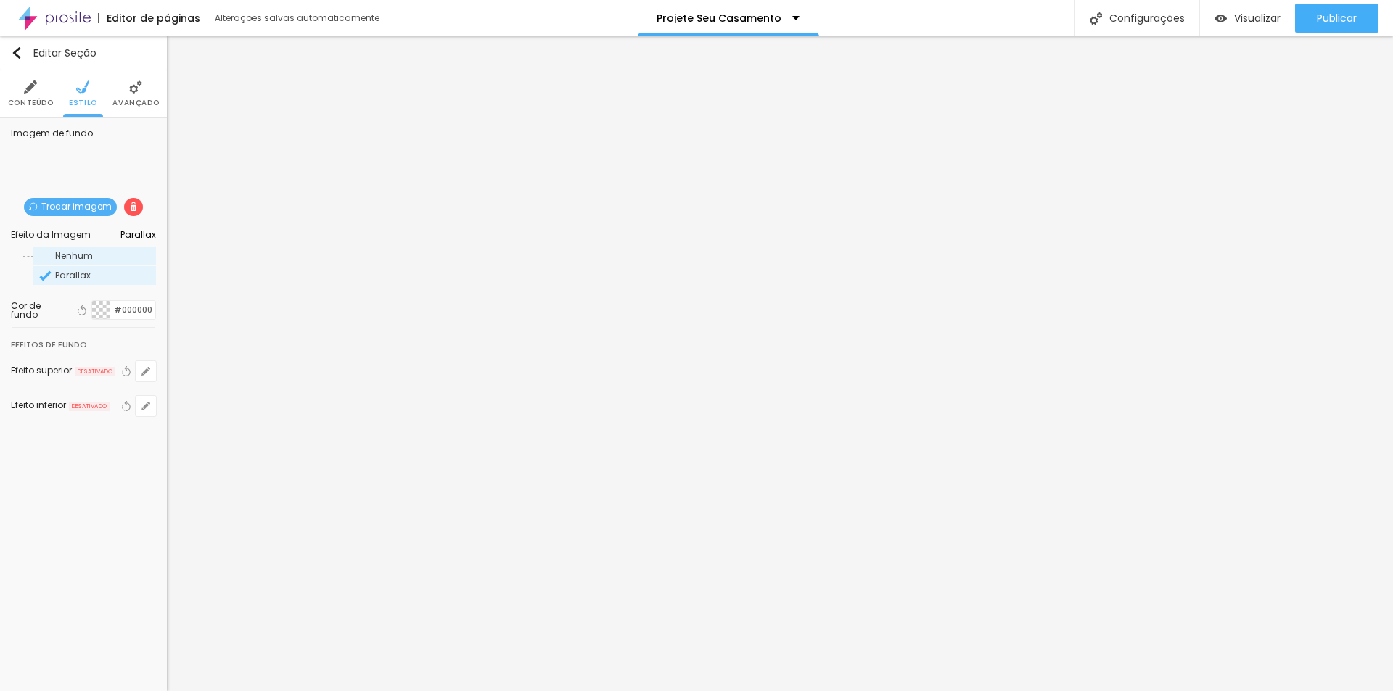
click at [69, 253] on span "Nenhum" at bounding box center [74, 256] width 38 height 12
click at [78, 281] on span "Parallax" at bounding box center [73, 275] width 36 height 12
click at [81, 263] on div "Nenhum" at bounding box center [94, 256] width 123 height 19
click at [70, 274] on span "Parallax" at bounding box center [73, 275] width 36 height 12
click at [151, 236] on span "Parallax" at bounding box center [138, 235] width 36 height 9
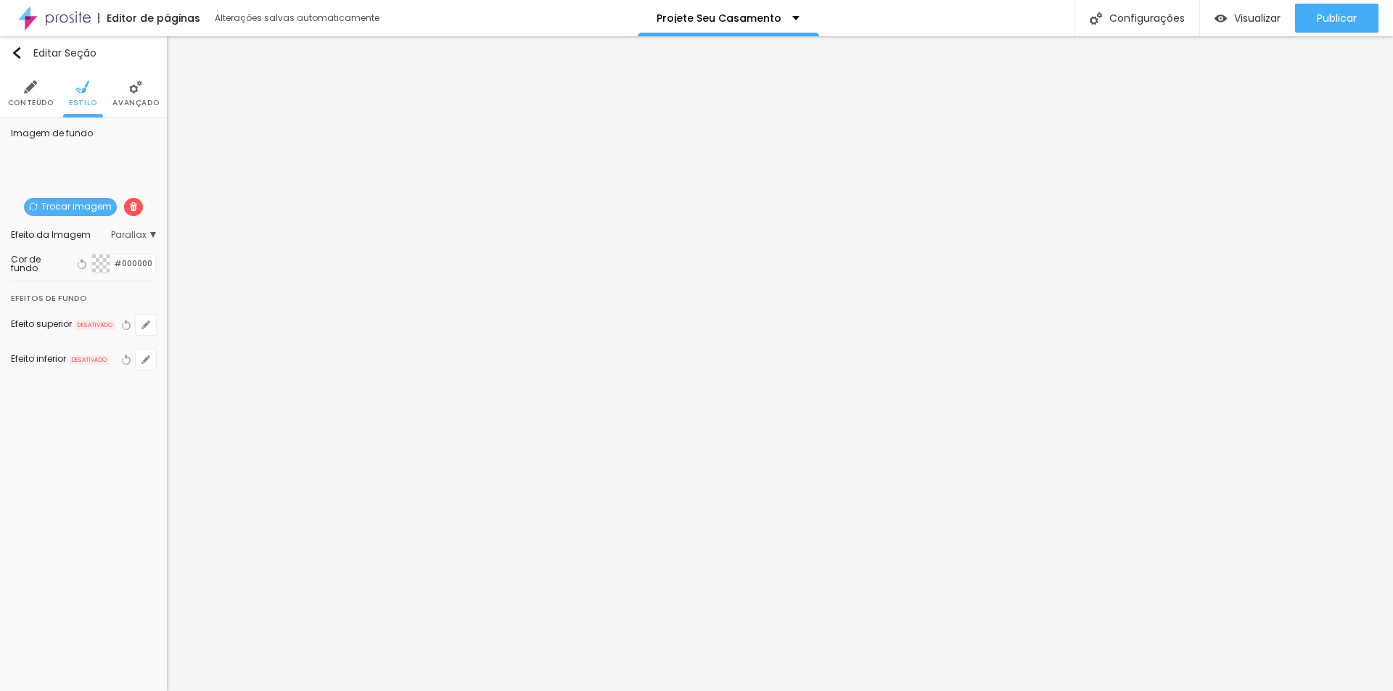
click at [151, 236] on span "Parallax" at bounding box center [133, 235] width 45 height 9
click at [45, 235] on div "Efeito da Imagem" at bounding box center [66, 235] width 110 height 9
click at [45, 235] on div "Efeito da Imagem" at bounding box center [61, 235] width 100 height 9
click at [73, 100] on span "Estilo" at bounding box center [83, 102] width 28 height 7
click at [33, 101] on span "Conteúdo" at bounding box center [31, 102] width 46 height 7
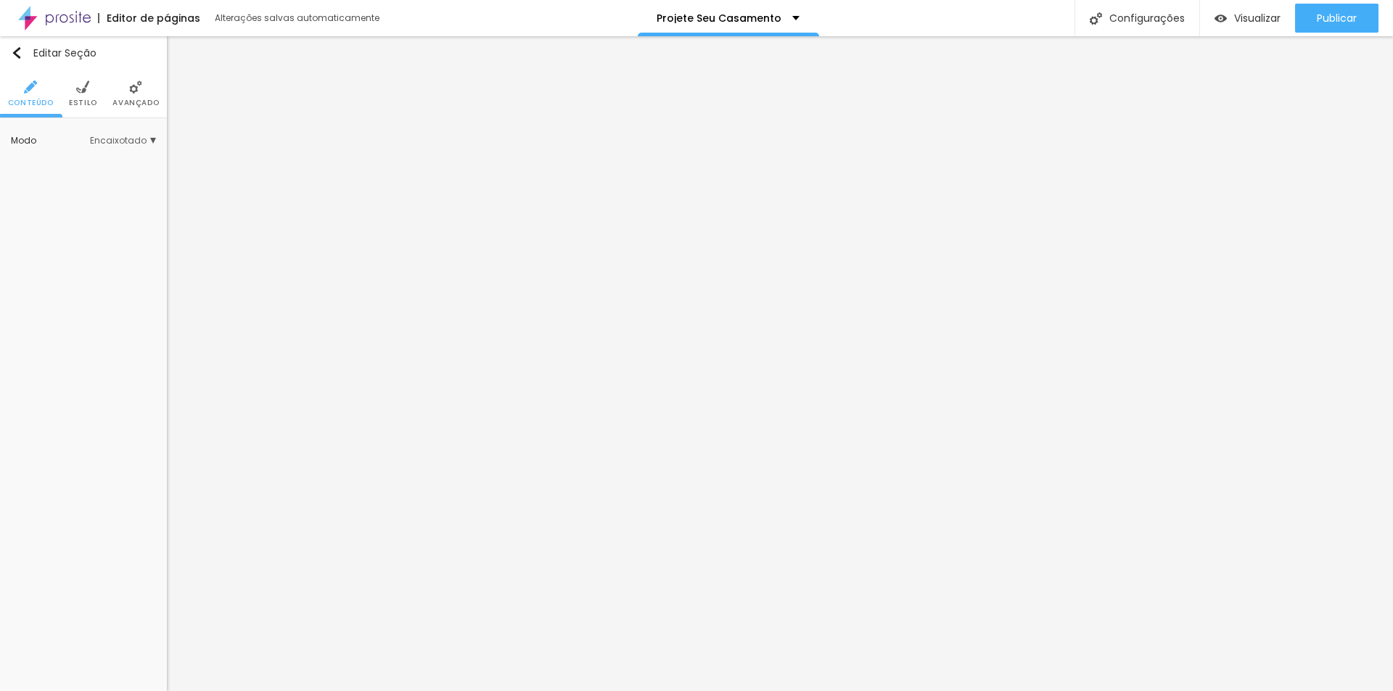
click at [120, 141] on span "Encaixotado" at bounding box center [123, 140] width 66 height 9
click at [78, 181] on span "Completo" at bounding box center [77, 181] width 44 height 12
click at [1312, 16] on button "Publicar" at bounding box center [1336, 18] width 83 height 29
click at [1251, 16] on span "Visualizar" at bounding box center [1257, 18] width 46 height 12
click at [797, 15] on div "Projete Seu Casamento" at bounding box center [728, 18] width 181 height 36
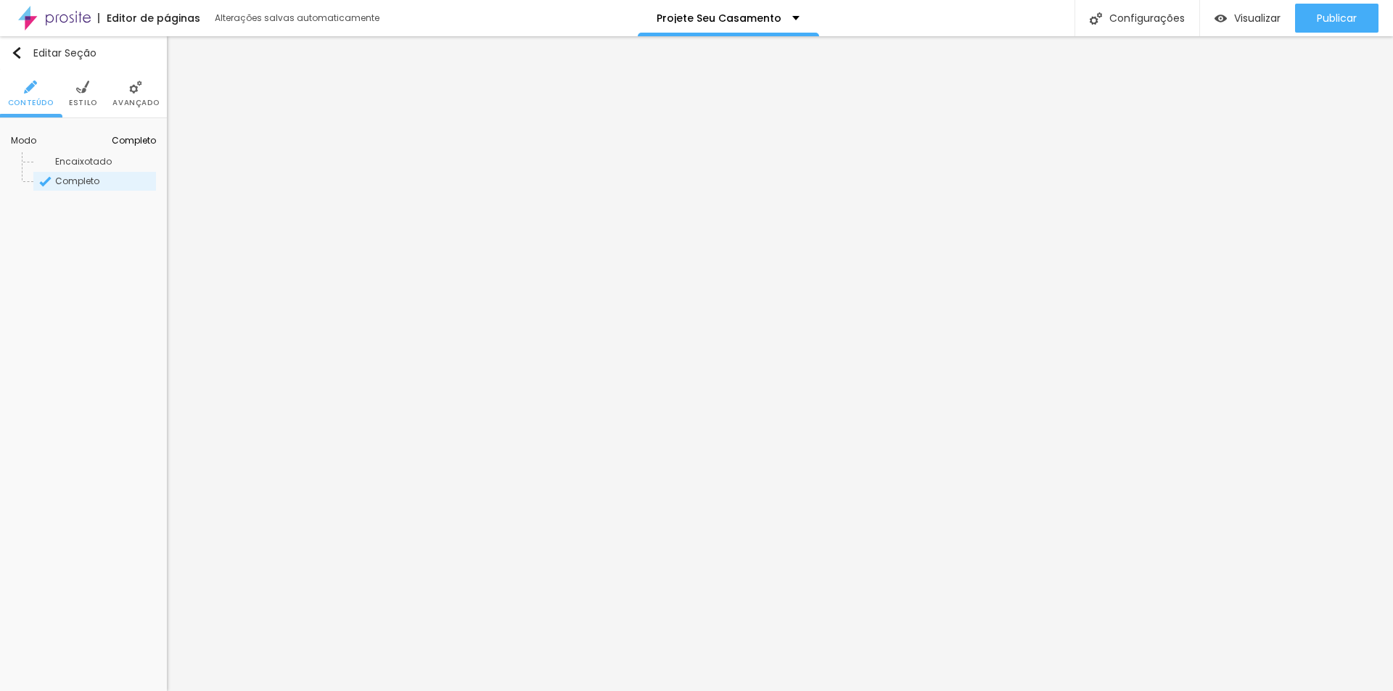
click at [895, 14] on div "Editor de páginas Alterações salvas automaticamente Projete Seu Casamento Confi…" at bounding box center [696, 18] width 1393 height 36
click at [17, 51] on img "button" at bounding box center [17, 53] width 12 height 12
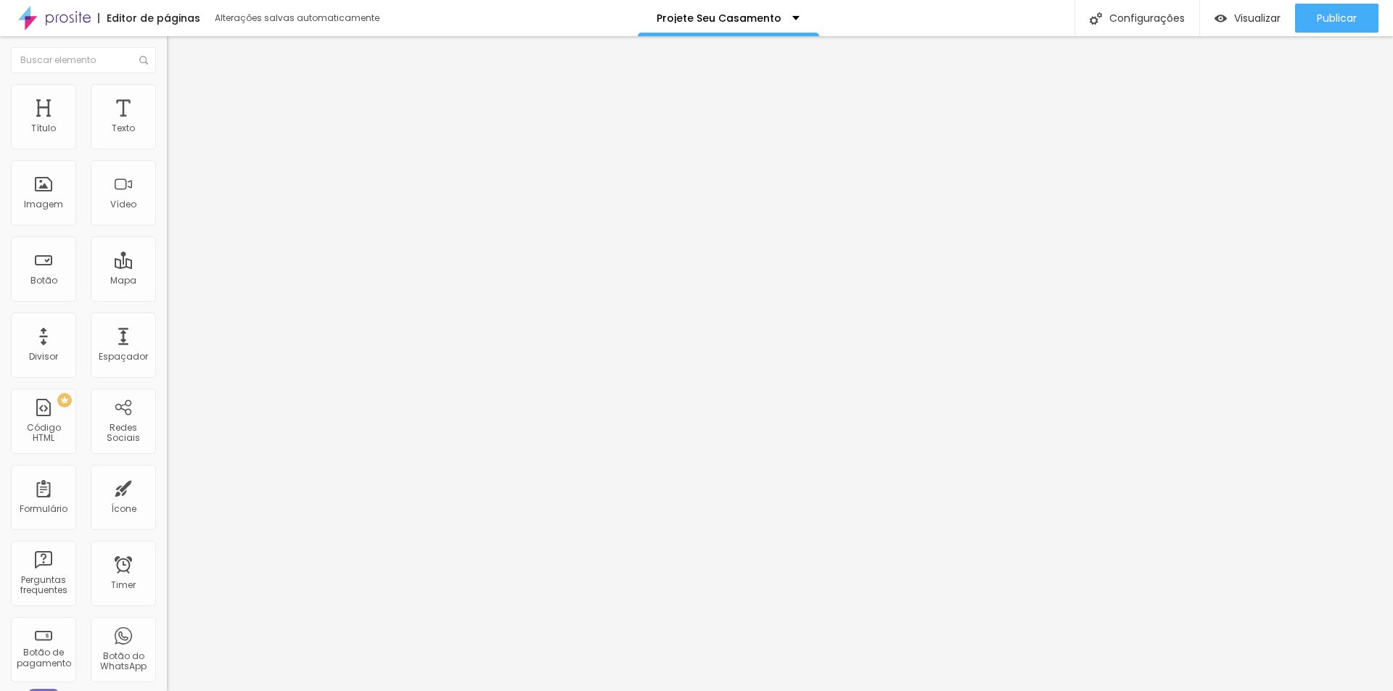
click at [500, 10] on div "Editor de páginas Alterações salvas automaticamente Projete Seu Casamento Confi…" at bounding box center [696, 18] width 1393 height 36
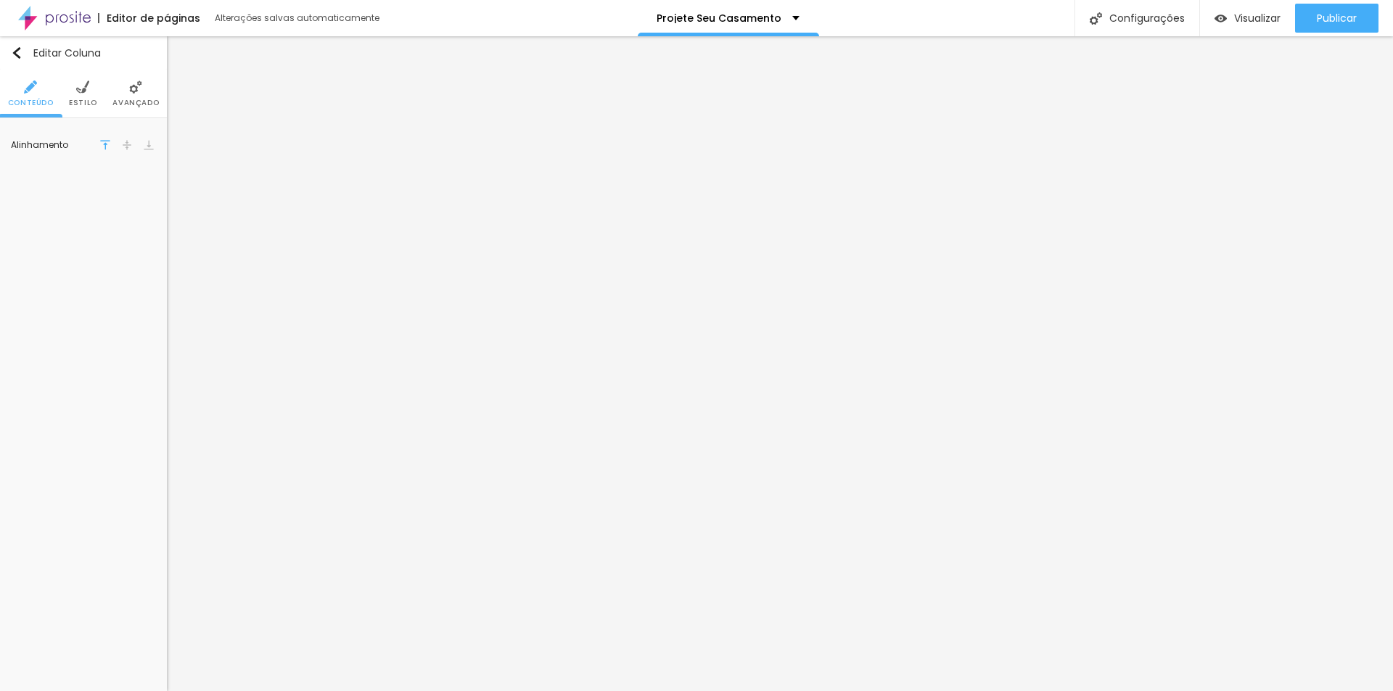
click at [78, 99] on span "Estilo" at bounding box center [83, 102] width 28 height 7
click at [124, 100] on span "Avançado" at bounding box center [135, 102] width 46 height 7
click at [92, 96] on li "Estilo" at bounding box center [83, 94] width 28 height 48
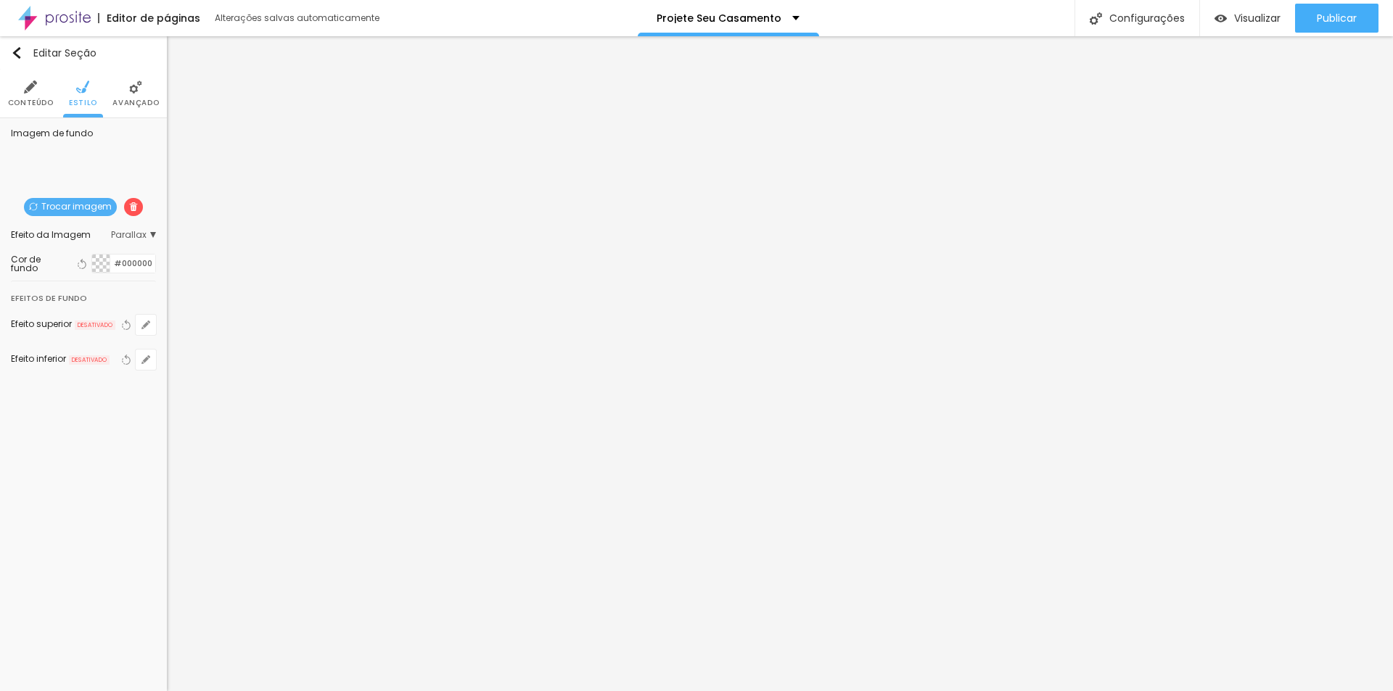
click at [83, 223] on div "Trocar imagem" at bounding box center [83, 223] width 0 height 0
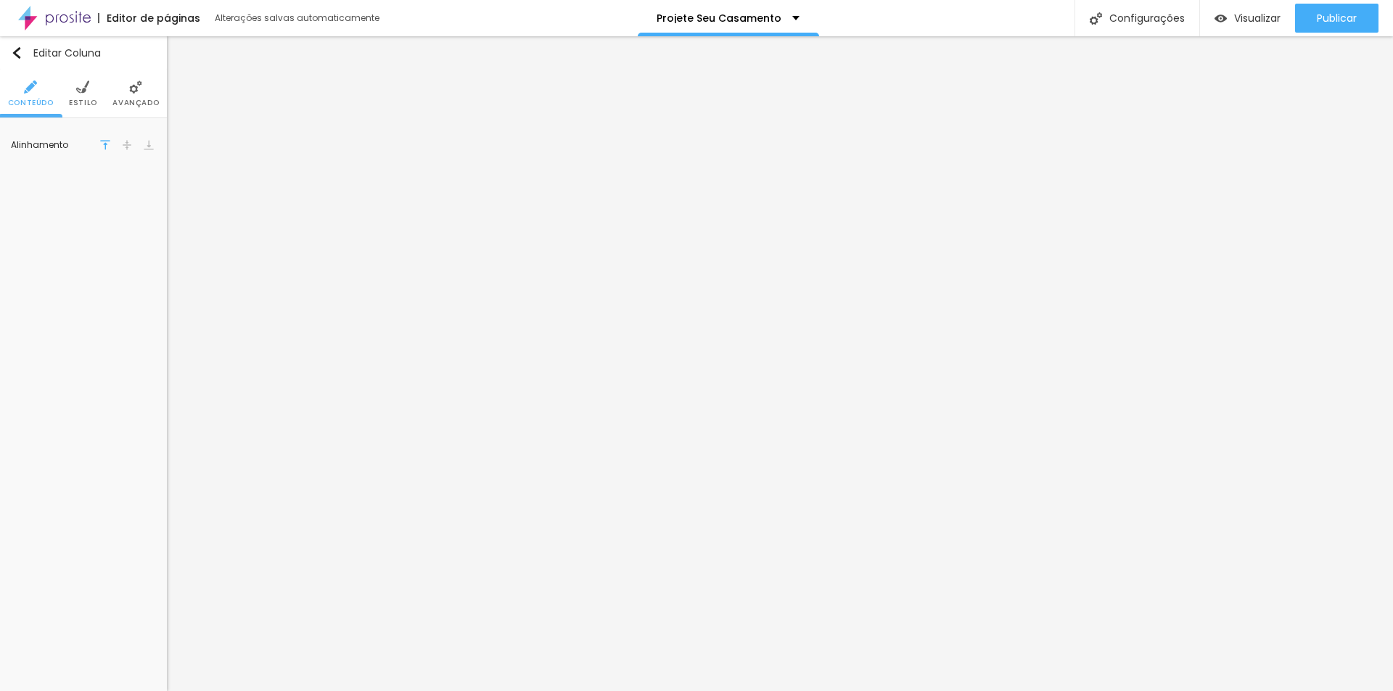
click at [77, 95] on li "Estilo" at bounding box center [83, 94] width 28 height 48
click at [34, 100] on span "Conteúdo" at bounding box center [31, 102] width 46 height 7
click at [123, 146] on img at bounding box center [127, 145] width 10 height 10
click at [107, 147] on img at bounding box center [105, 145] width 10 height 10
click at [131, 146] on img at bounding box center [127, 145] width 10 height 10
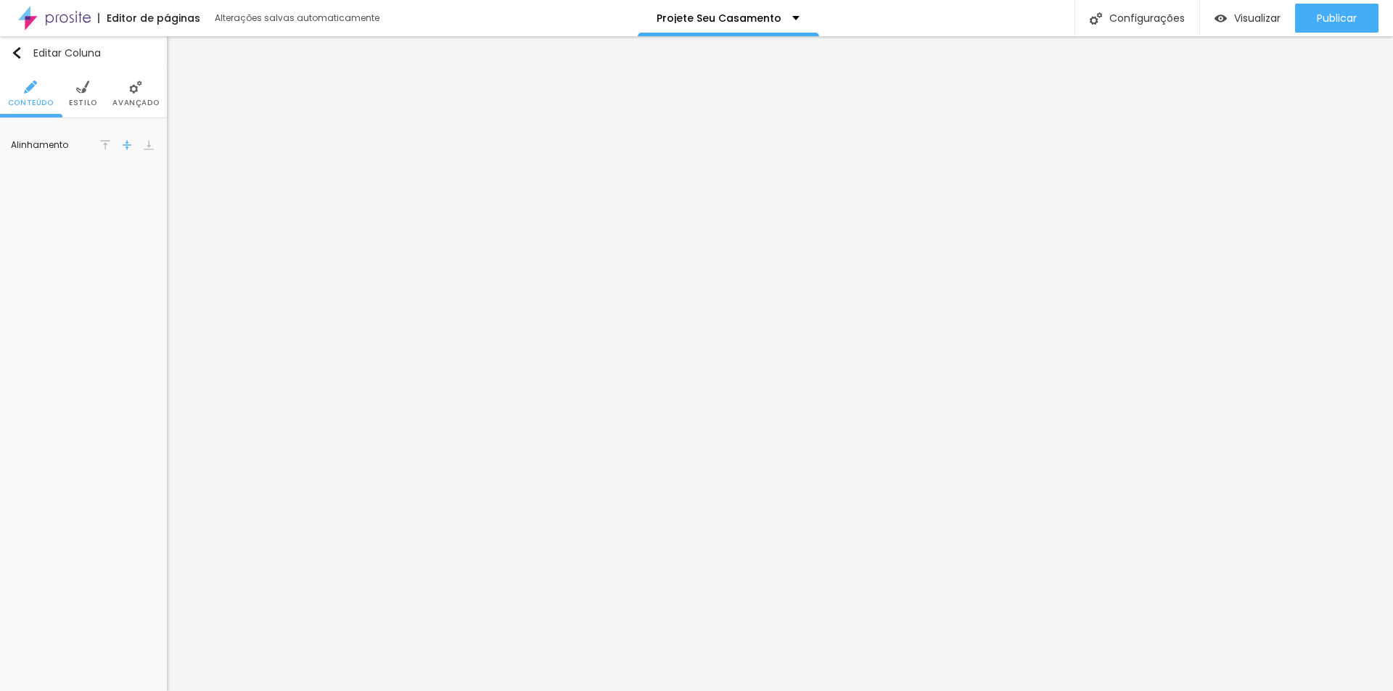
click at [149, 143] on img at bounding box center [149, 145] width 10 height 10
click at [131, 144] on img at bounding box center [127, 145] width 10 height 10
click at [46, 145] on div "Alinhamento" at bounding box center [54, 145] width 87 height 9
click at [86, 109] on li "Estilo" at bounding box center [83, 94] width 28 height 48
click at [128, 109] on li "Avançado" at bounding box center [135, 94] width 46 height 48
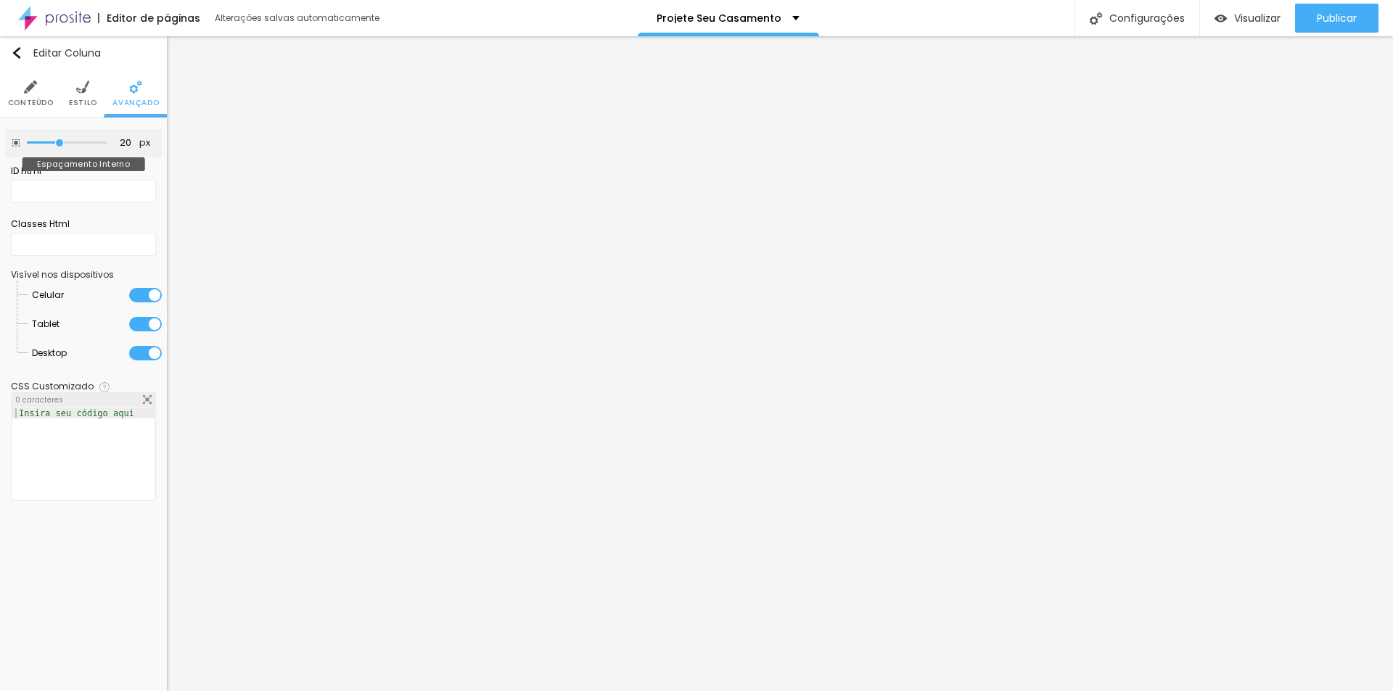
type input "30"
type input "35"
type input "45"
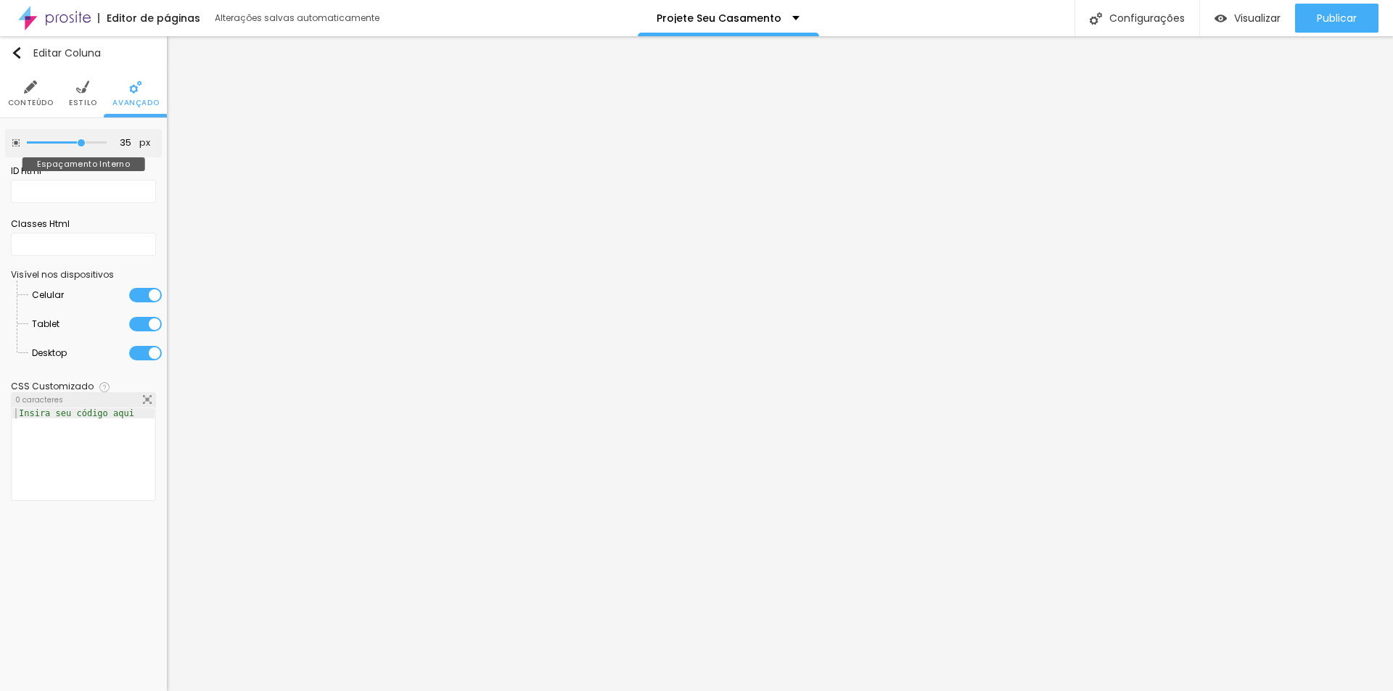
type input "45"
type input "35"
type input "25"
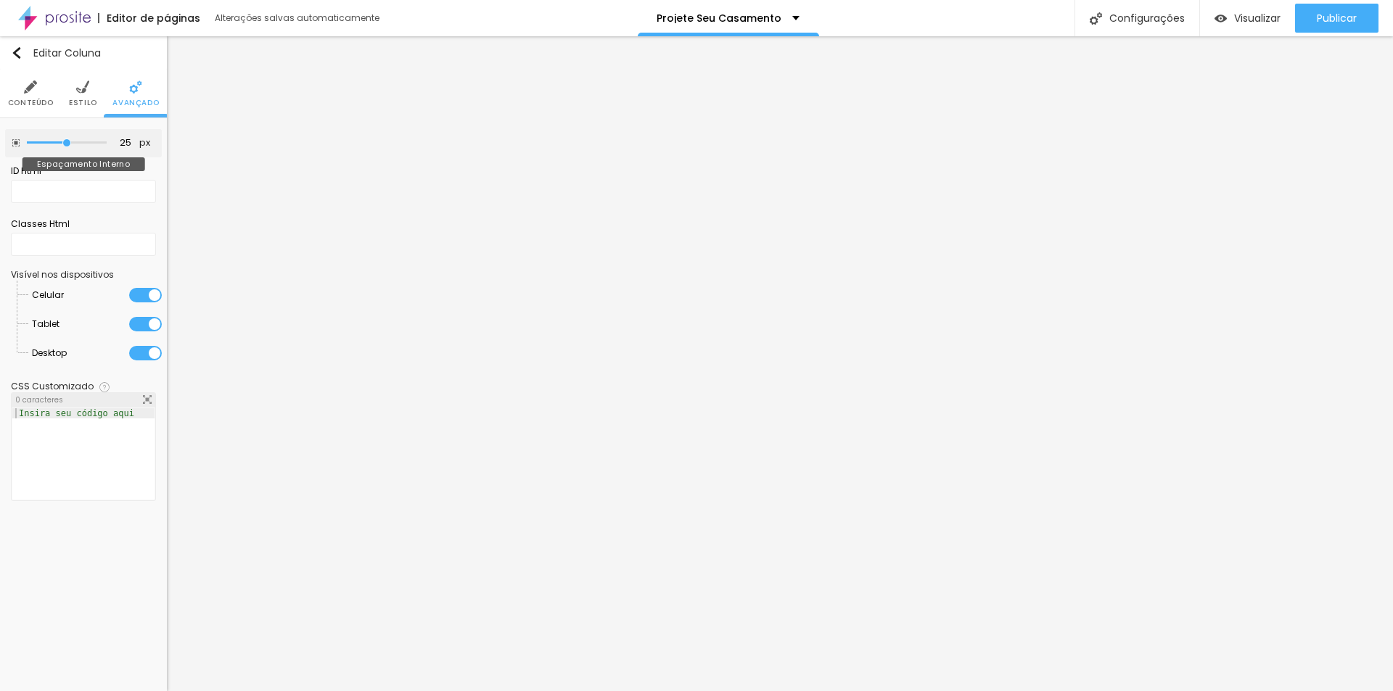
type input "20"
type input "15"
type input "10"
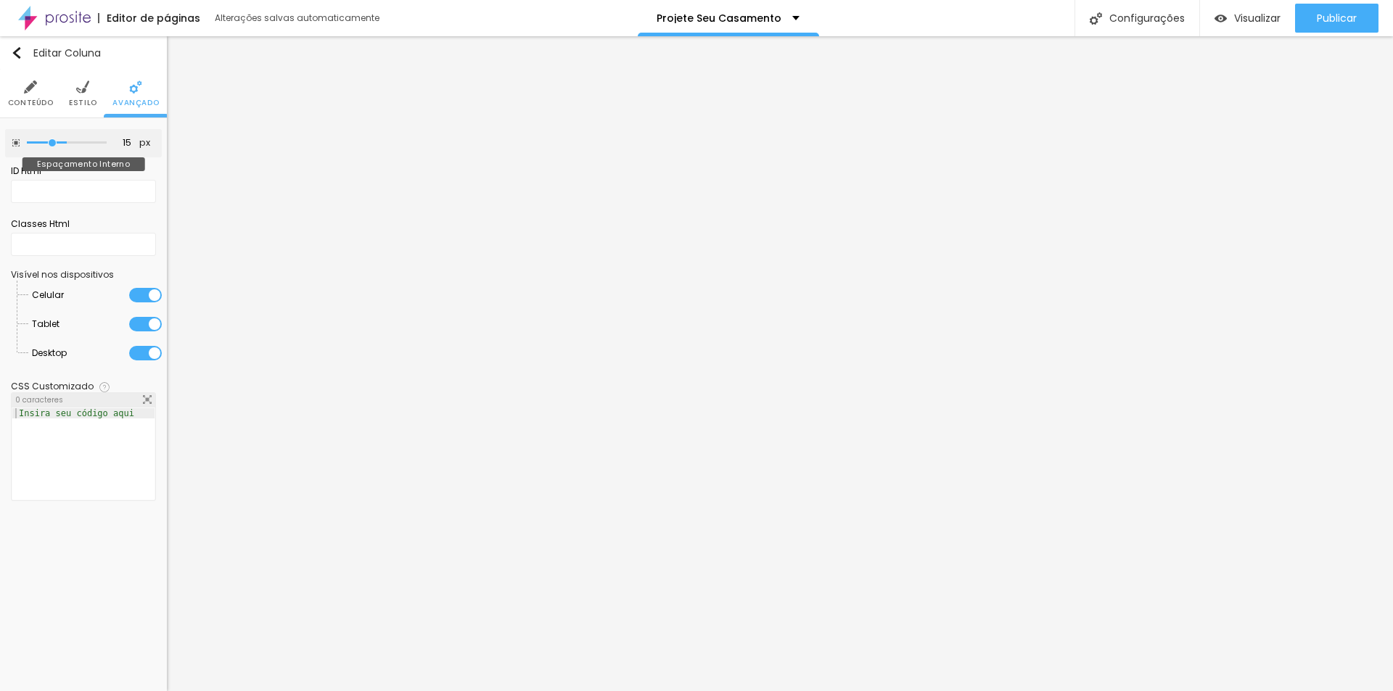
type input "10"
type input "5"
type input "0"
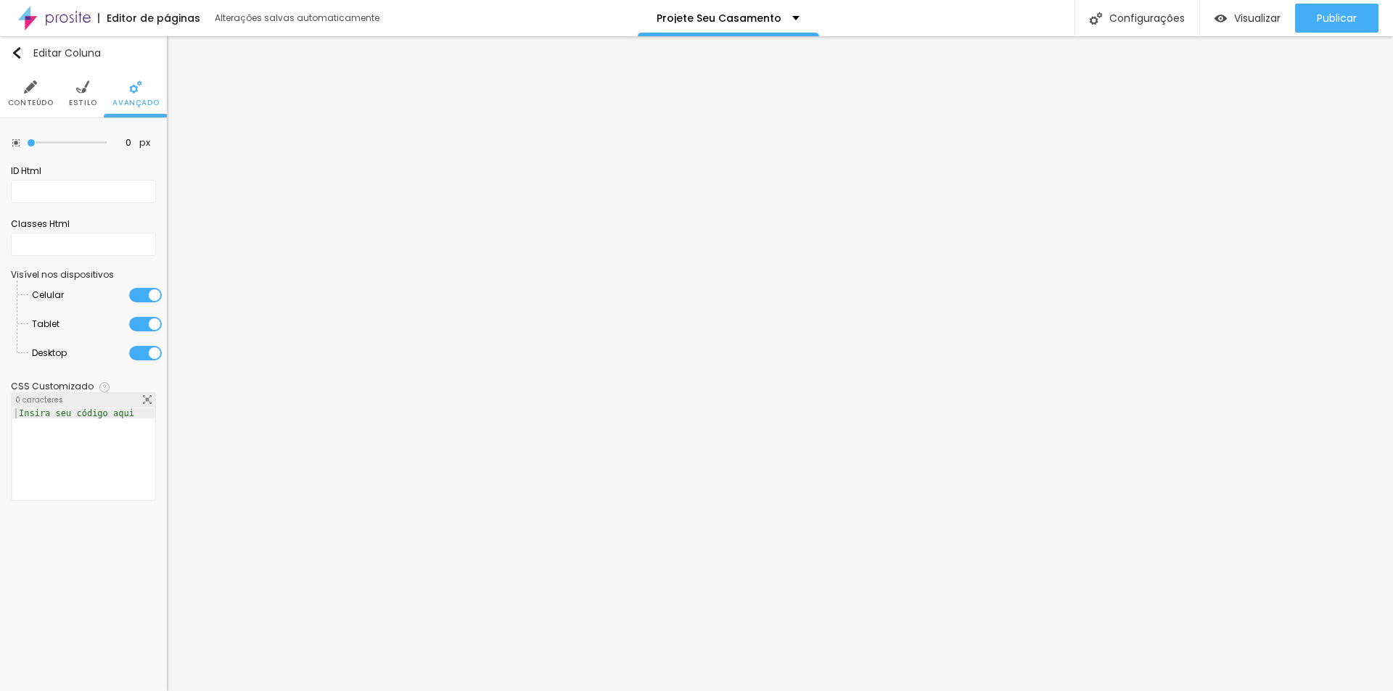
drag, startPoint x: 60, startPoint y: 142, endPoint x: 0, endPoint y: 159, distance: 62.5
type input "0"
click at [27, 147] on input "range" at bounding box center [67, 142] width 80 height 7
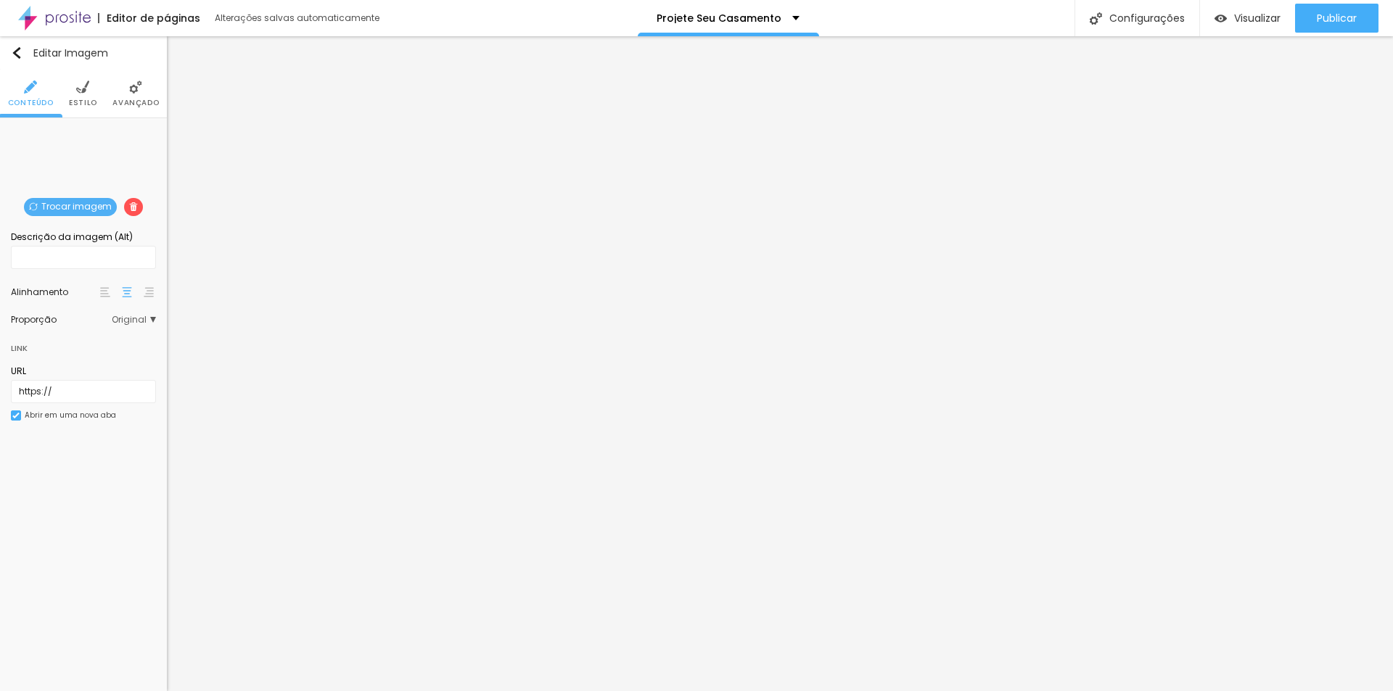
click at [152, 317] on span "Original" at bounding box center [134, 320] width 44 height 9
click at [89, 384] on span "Quadrado" at bounding box center [78, 380] width 47 height 12
click at [89, 342] on span "Cinema" at bounding box center [73, 340] width 36 height 12
click at [66, 398] on span "Original" at bounding box center [72, 399] width 35 height 12
click at [75, 254] on input "text" at bounding box center [83, 257] width 145 height 23
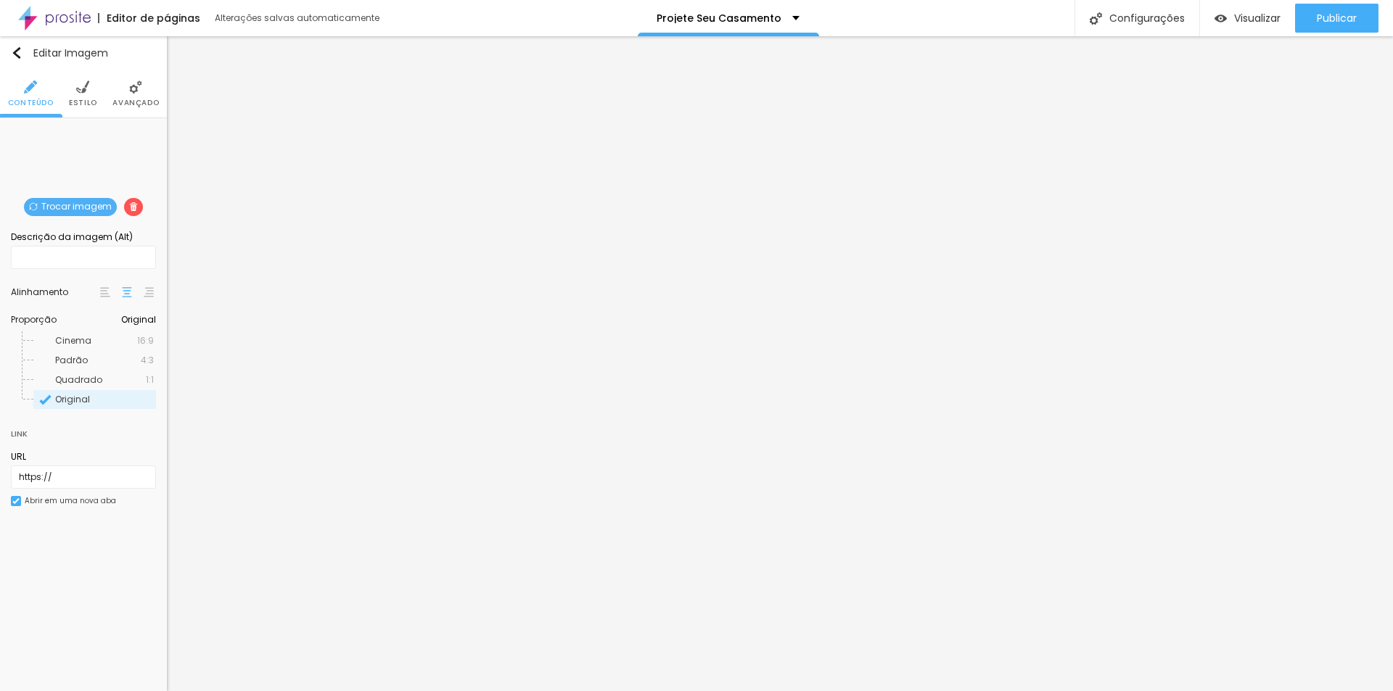
click at [83, 129] on div "Trocar imagem" at bounding box center [83, 129] width 0 height 0
click at [88, 99] on span "Estilo" at bounding box center [83, 102] width 28 height 7
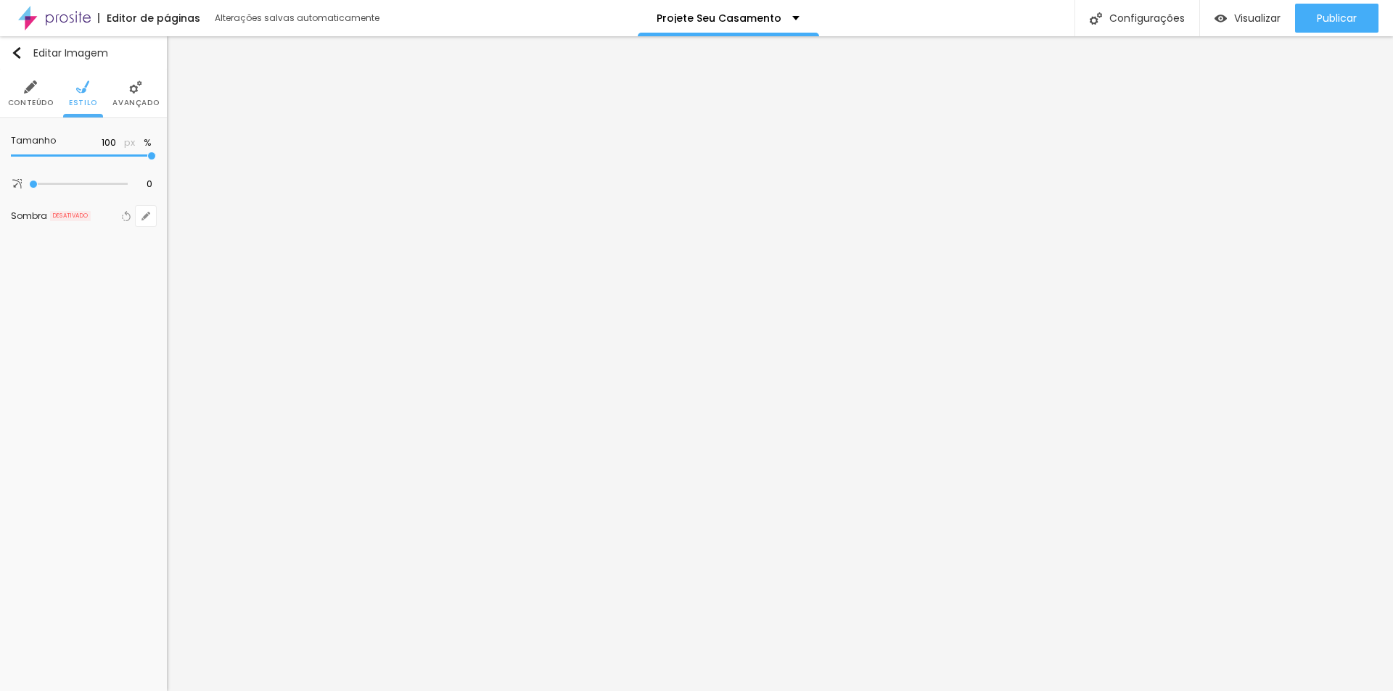
click at [131, 96] on li "Avançado" at bounding box center [135, 94] width 46 height 48
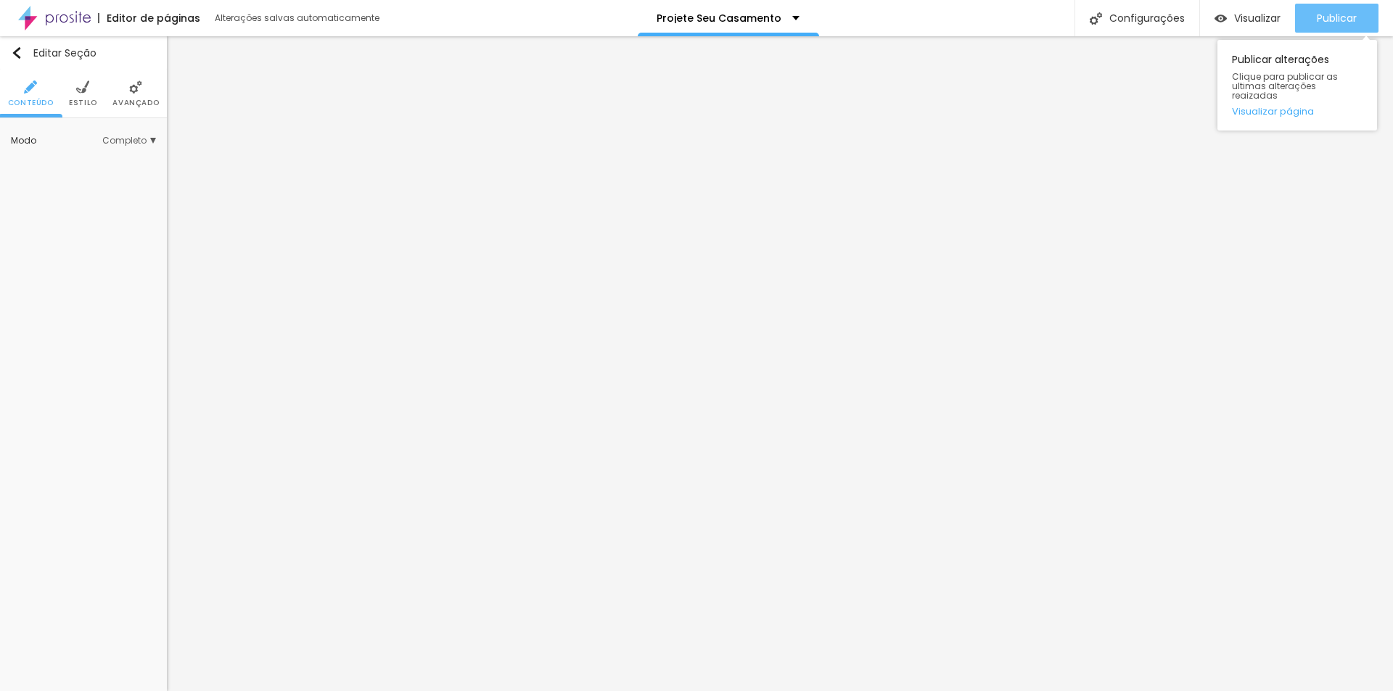
click at [1317, 20] on span "Publicar" at bounding box center [1336, 18] width 40 height 12
click at [1243, 15] on span "Visualizar" at bounding box center [1257, 18] width 46 height 12
